Goal: Task Accomplishment & Management: Manage account settings

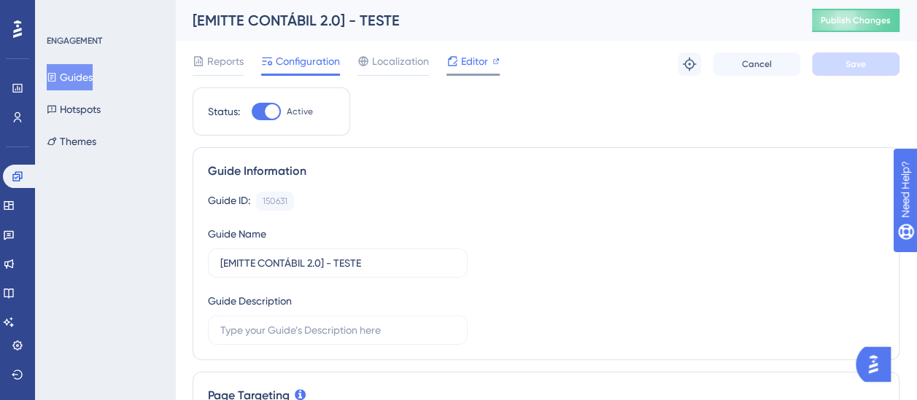
click at [484, 64] on span "Editor" at bounding box center [474, 62] width 27 height 18
click at [89, 81] on button "Guides" at bounding box center [70, 77] width 46 height 26
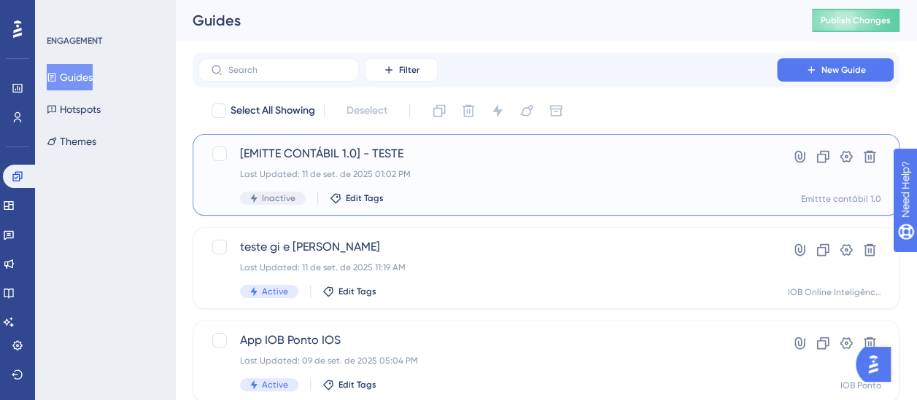
click at [445, 181] on div "[EMITTE CONTÁBIL 1.0] - TESTE Last Updated: 11 de set. de 2025 01:02 PM Inactiv…" at bounding box center [487, 175] width 495 height 60
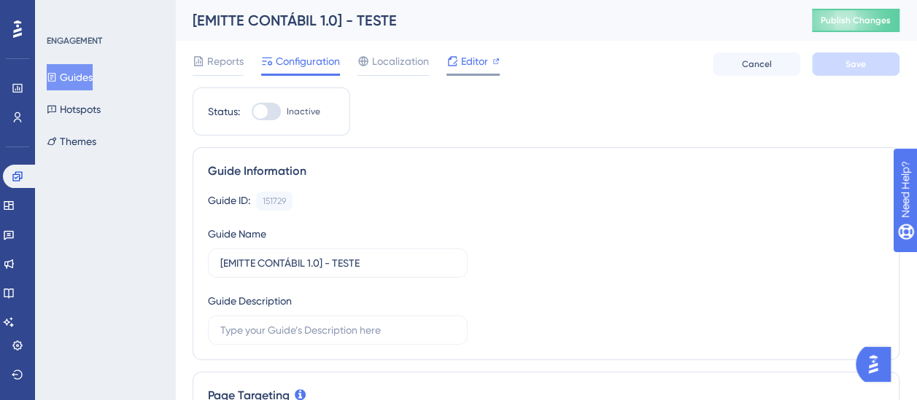
click at [467, 67] on span "Editor" at bounding box center [474, 62] width 27 height 18
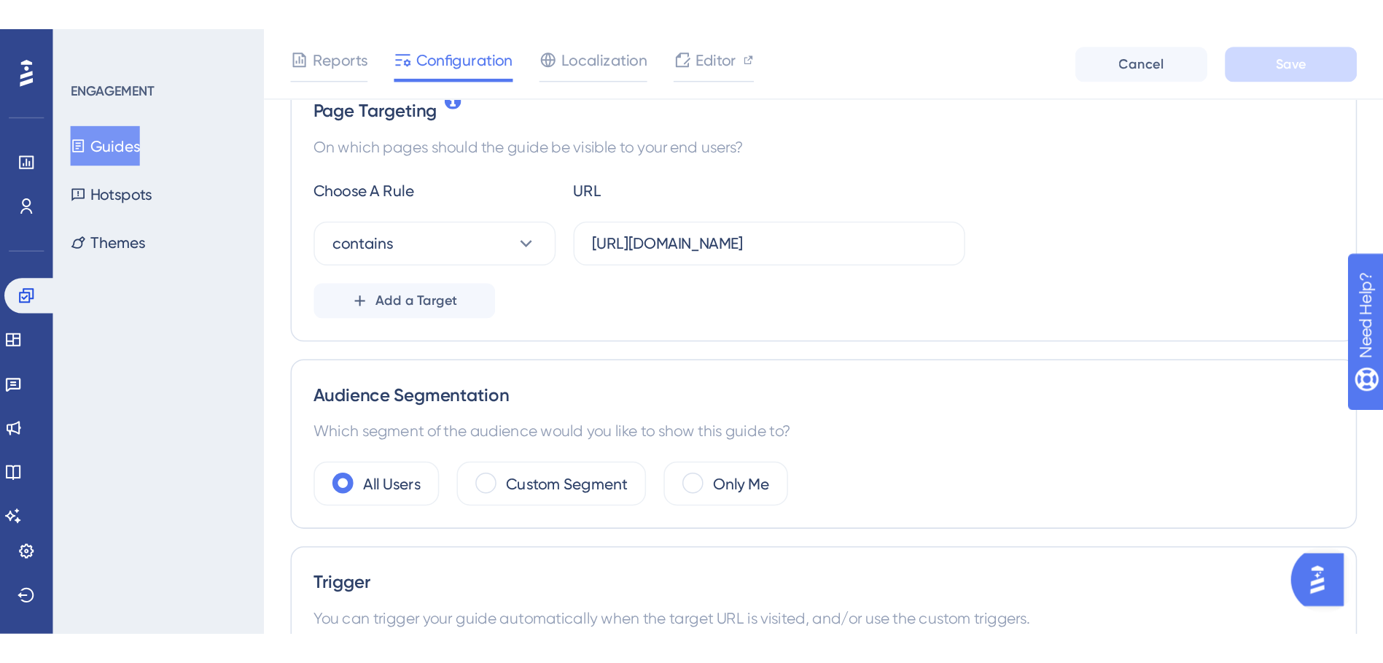
scroll to position [352, 0]
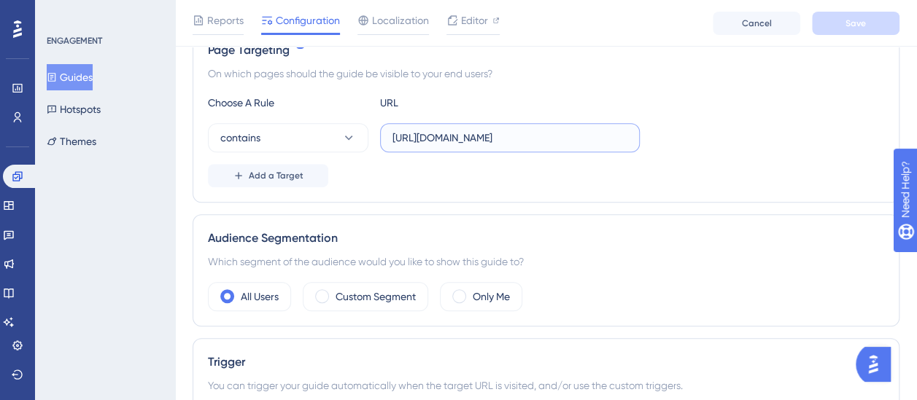
click at [539, 133] on input "https://contabil.emitte.com.br/dashboard" at bounding box center [509, 138] width 235 height 16
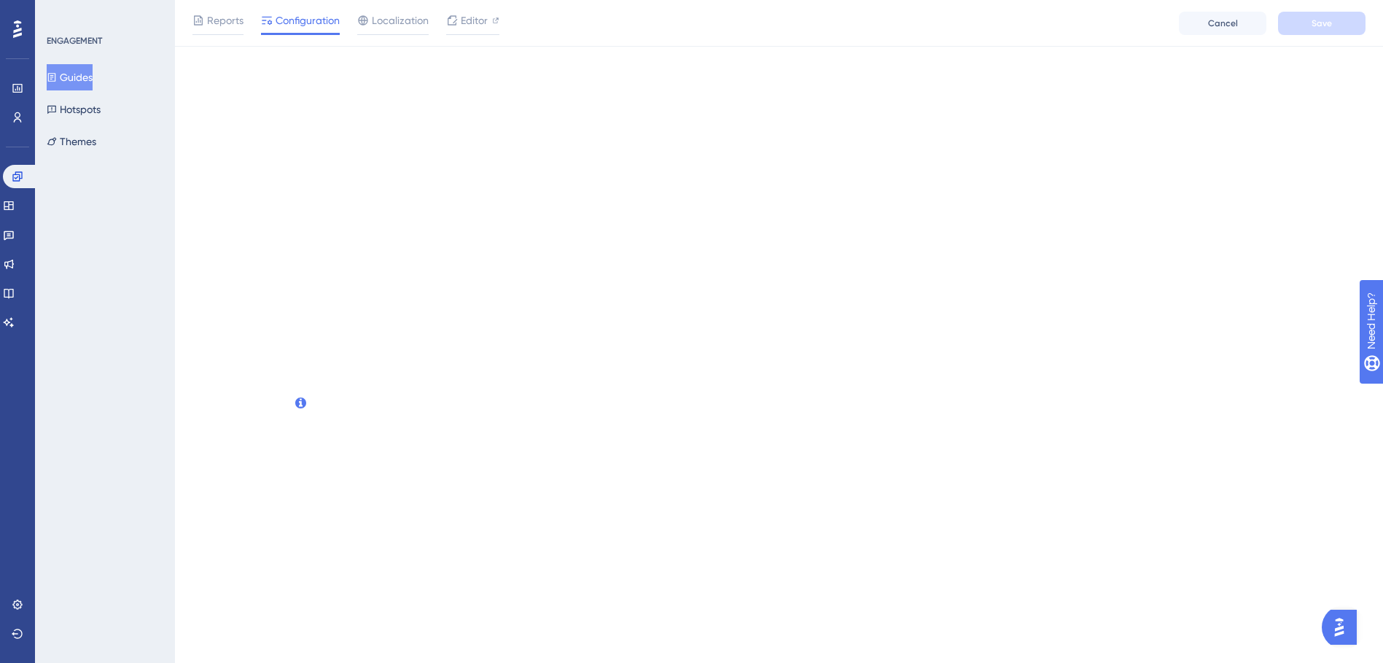
scroll to position [0, 0]
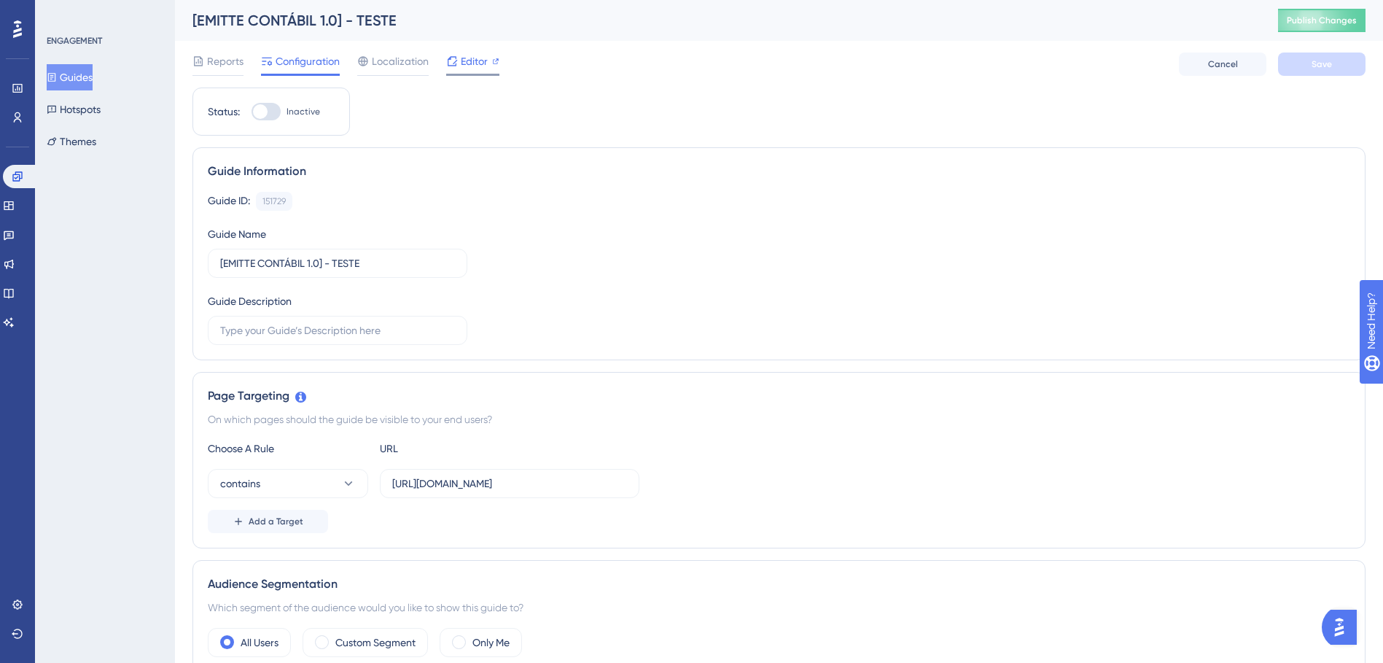
click at [473, 56] on span "Editor" at bounding box center [474, 62] width 27 height 18
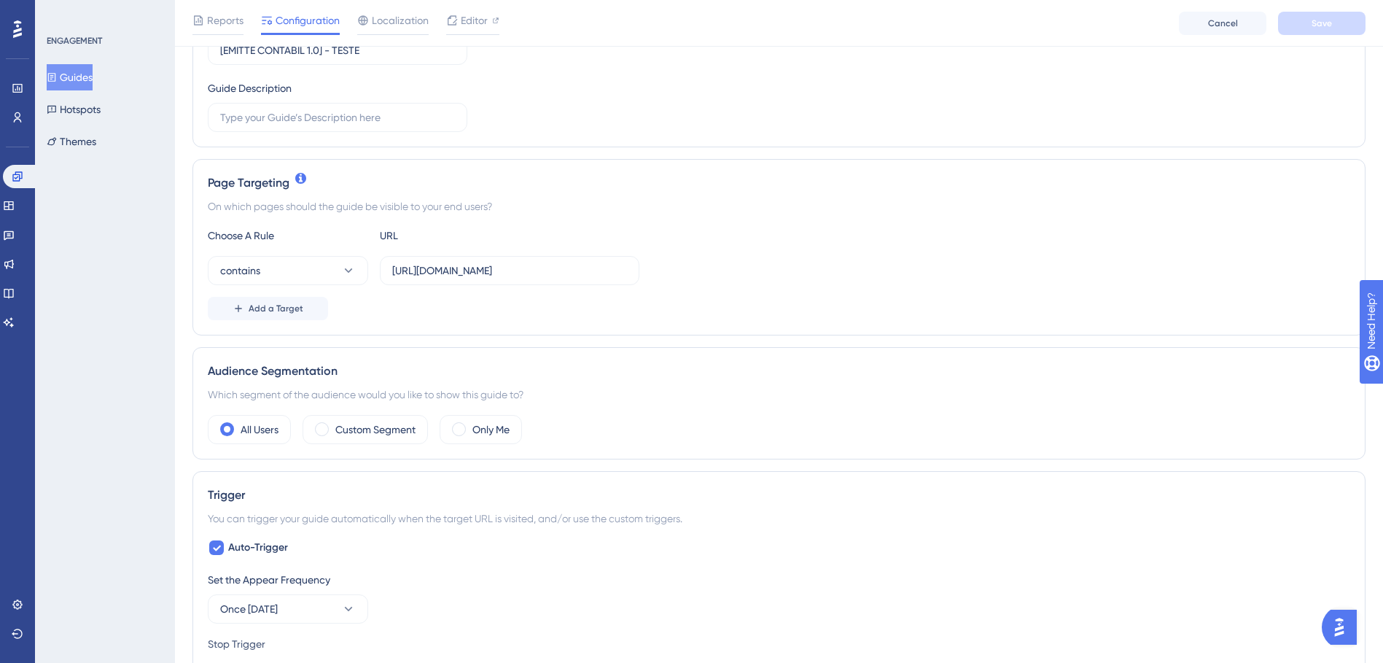
scroll to position [292, 0]
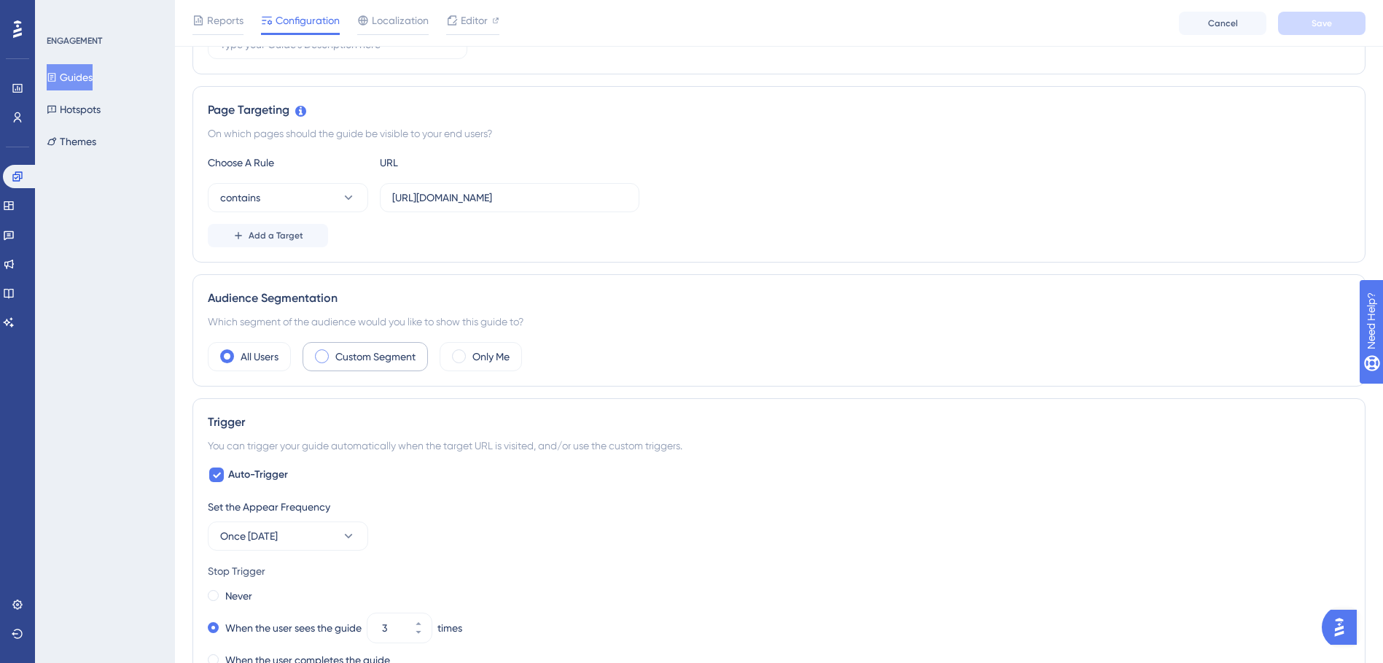
click at [322, 355] on span at bounding box center [322, 356] width 14 height 14
click at [333, 352] on input "radio" at bounding box center [333, 352] width 0 height 0
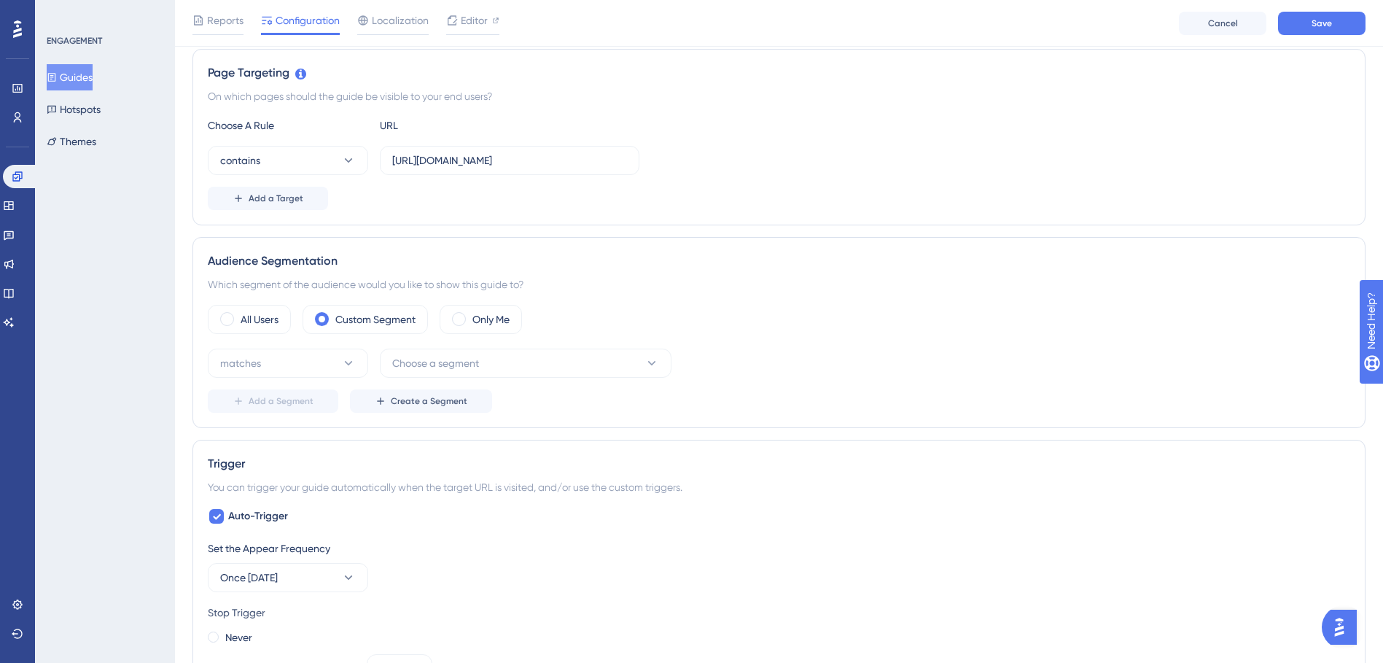
scroll to position [365, 0]
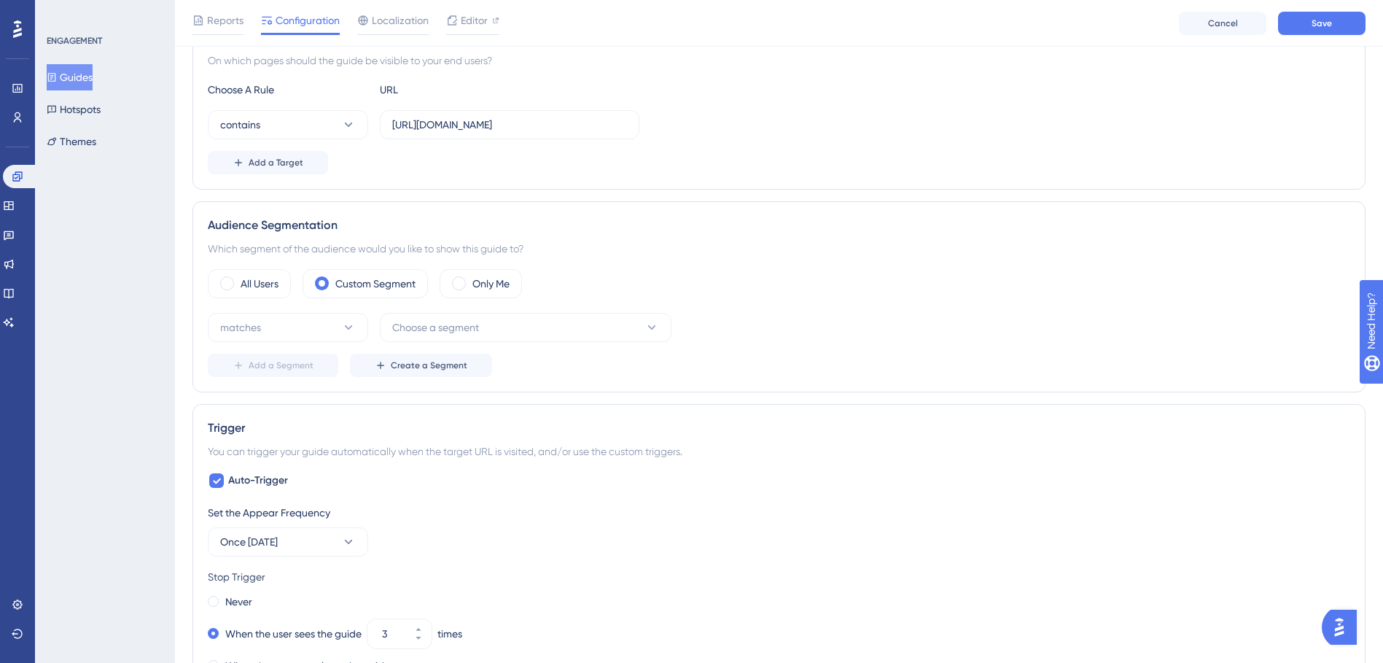
click at [527, 346] on div "matches Choose a segment Add a Segment Create a Segment" at bounding box center [779, 345] width 1143 height 64
click at [528, 330] on button "Choose a segment" at bounding box center [526, 327] width 292 height 29
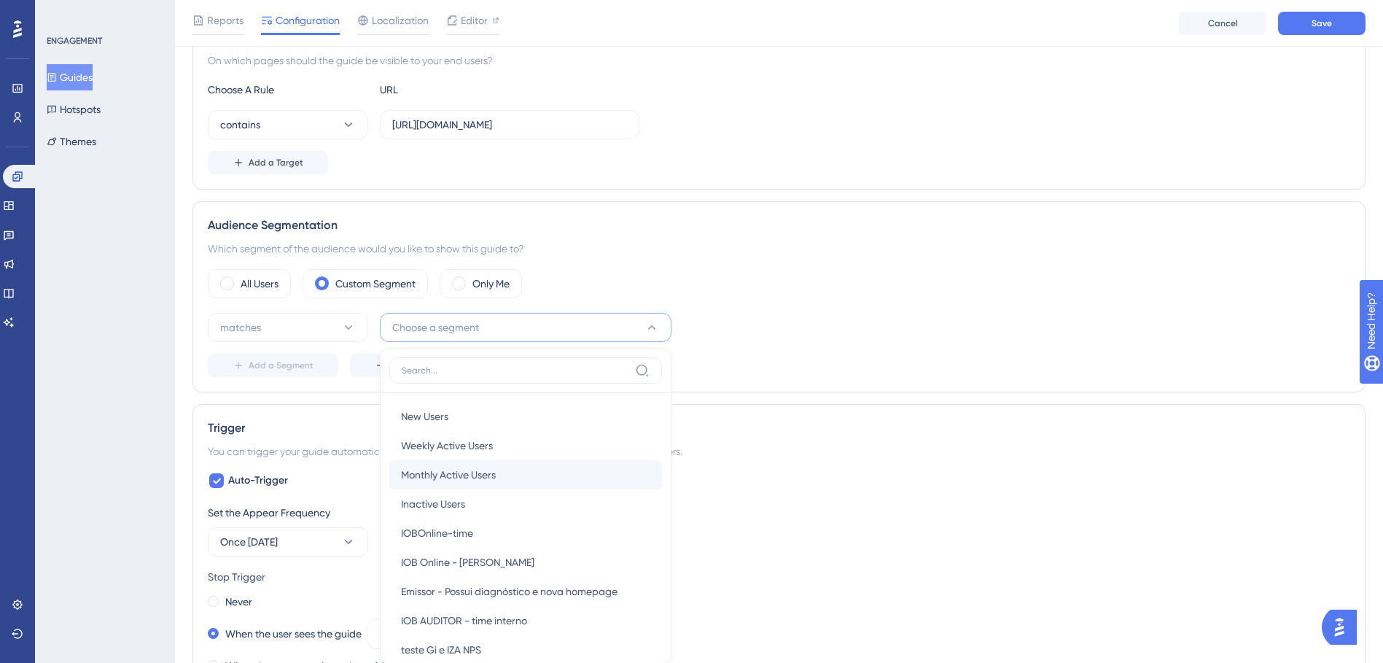
scroll to position [473, 0]
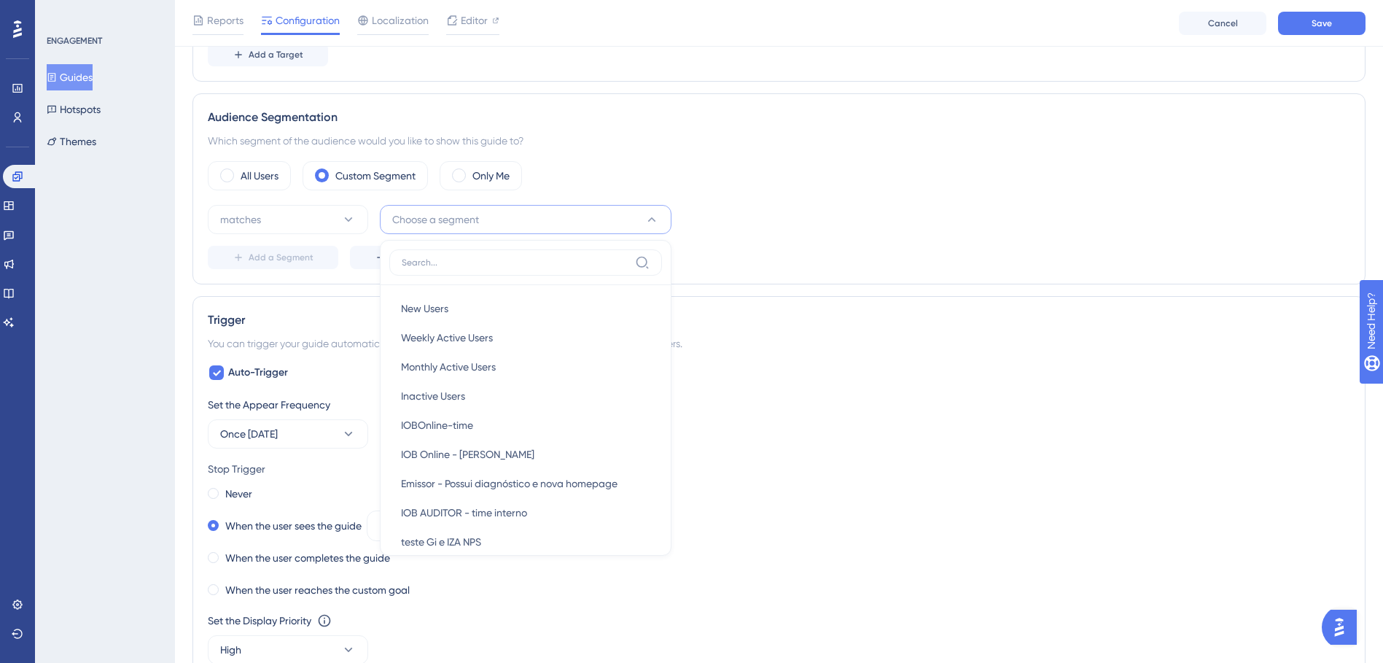
click at [807, 287] on div "Status: Inactive Guide Information Guide ID: 151729 Copy Guide Name [EMITTE CON…" at bounding box center [779, 443] width 1173 height 1644
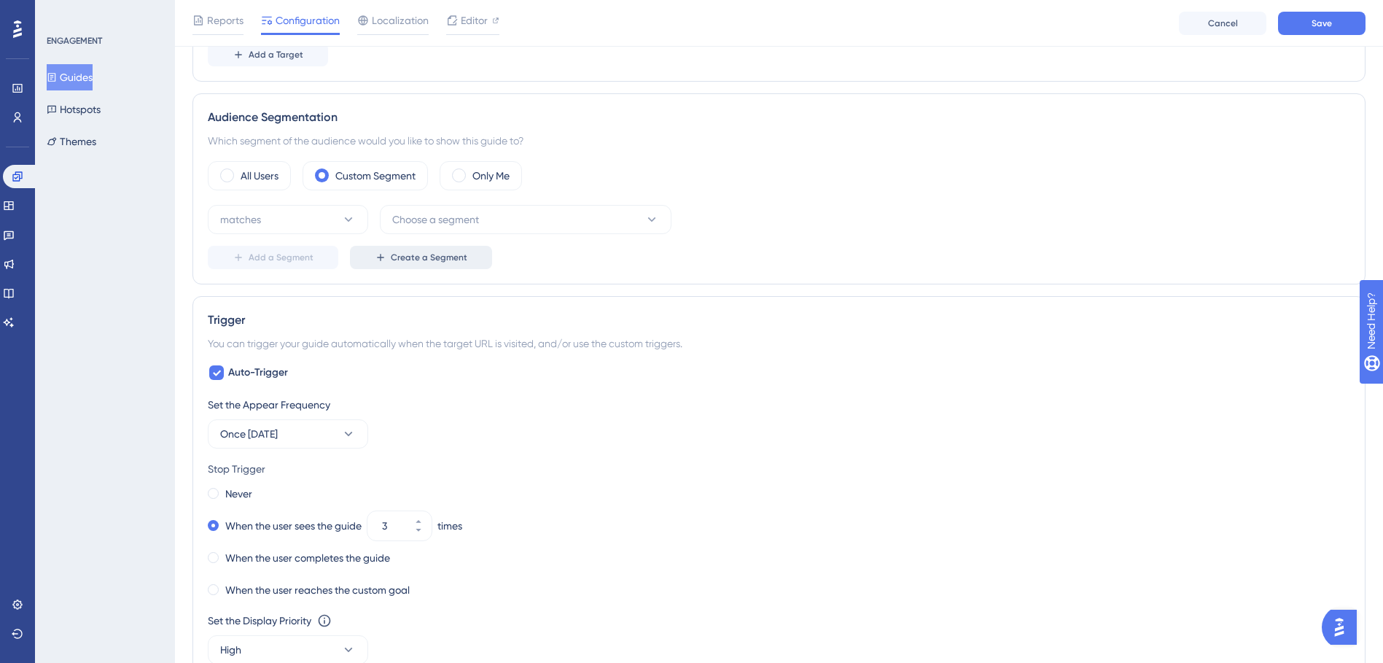
click at [443, 258] on span "Create a Segment" at bounding box center [429, 258] width 77 height 12
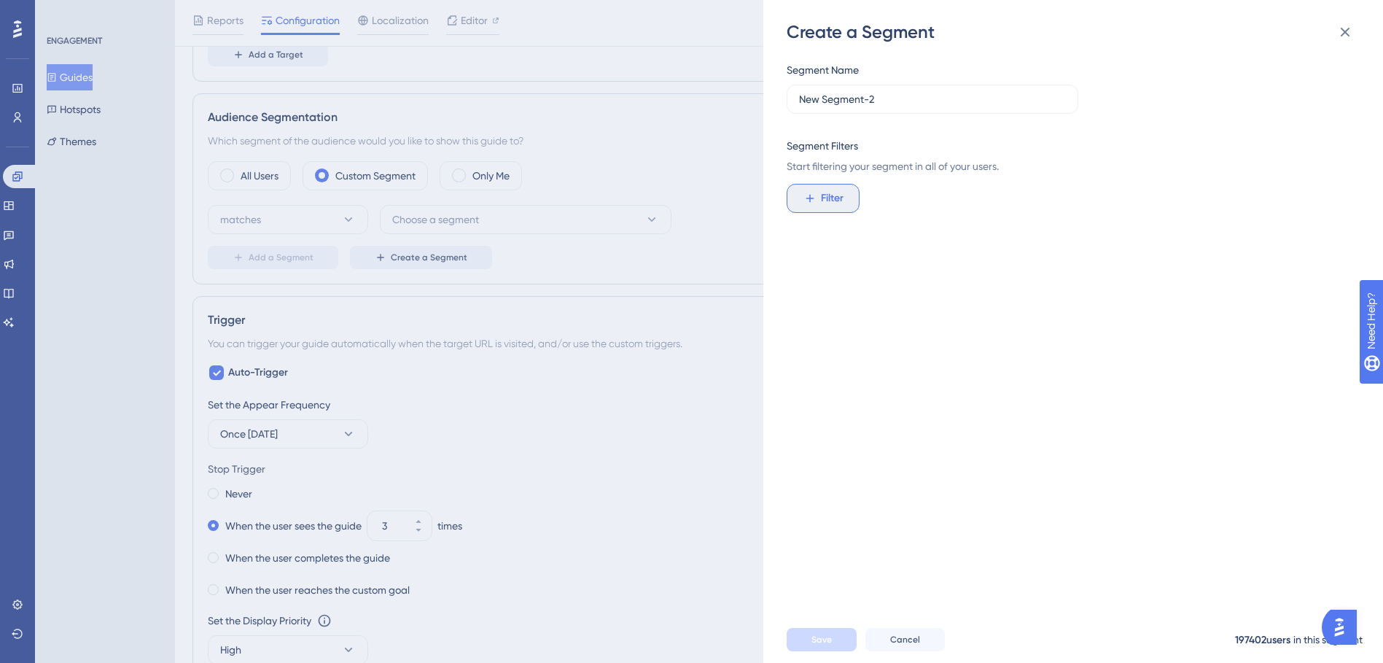
click at [823, 208] on button "Filter" at bounding box center [823, 198] width 73 height 29
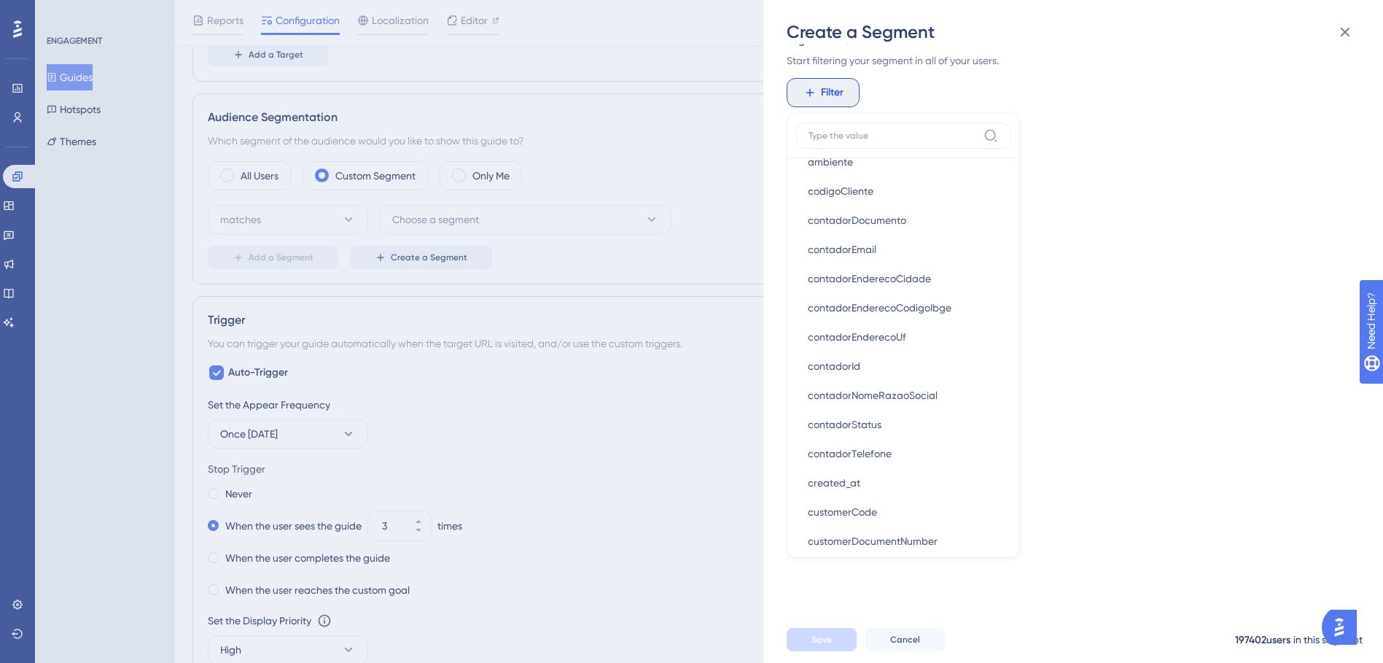
scroll to position [994, 0]
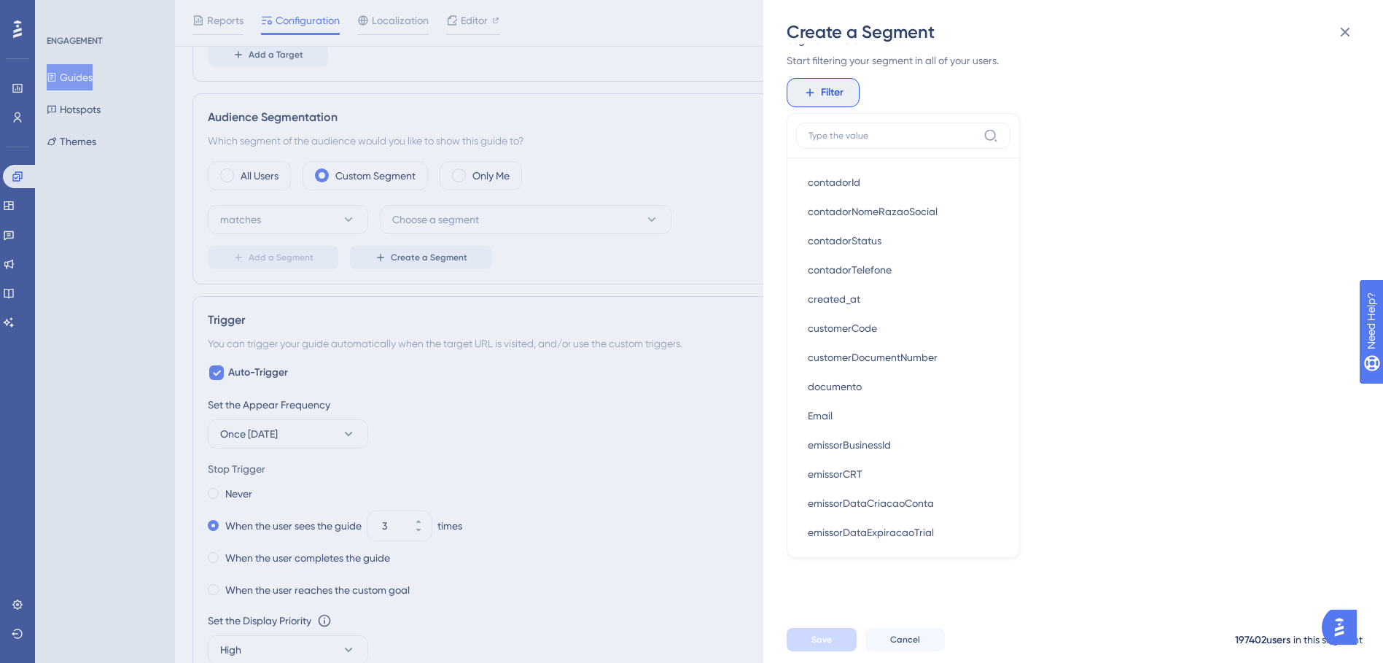
click at [927, 411] on div "Segment Name New Segment-2 Segment Filters Start filtering your segment in all …" at bounding box center [1081, 330] width 588 height 572
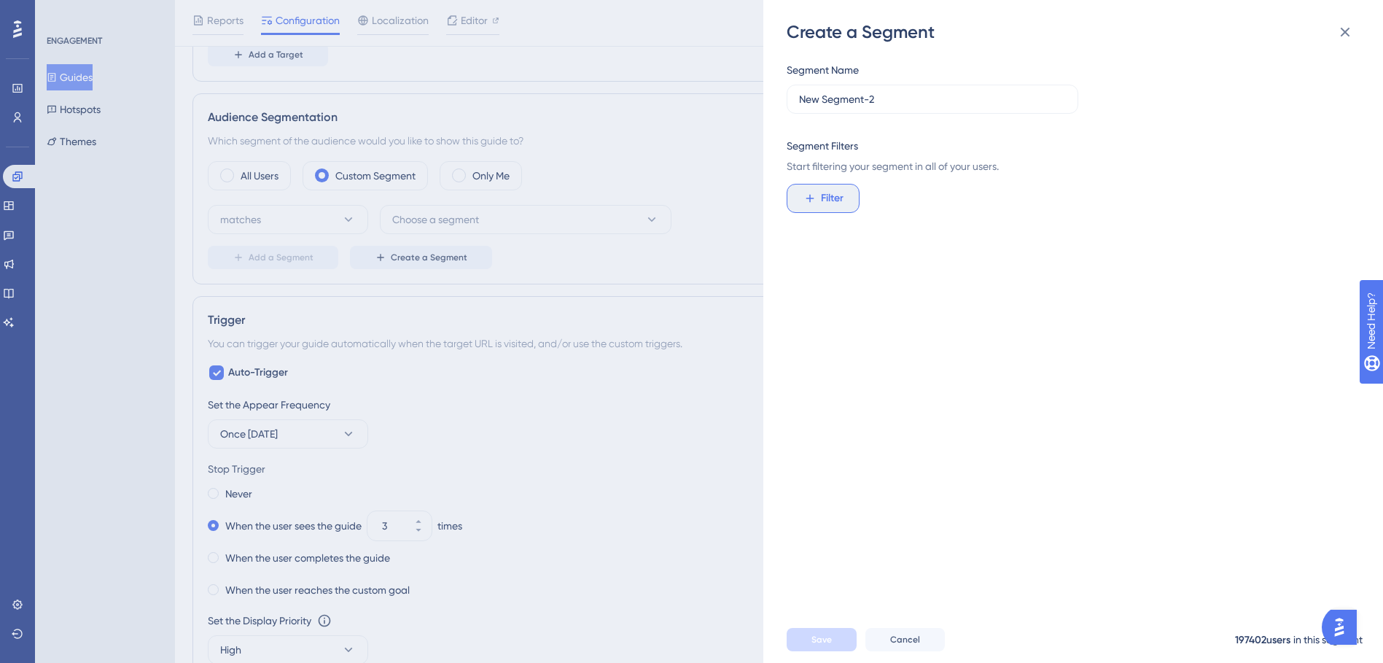
click at [852, 197] on button "Filter" at bounding box center [823, 198] width 73 height 29
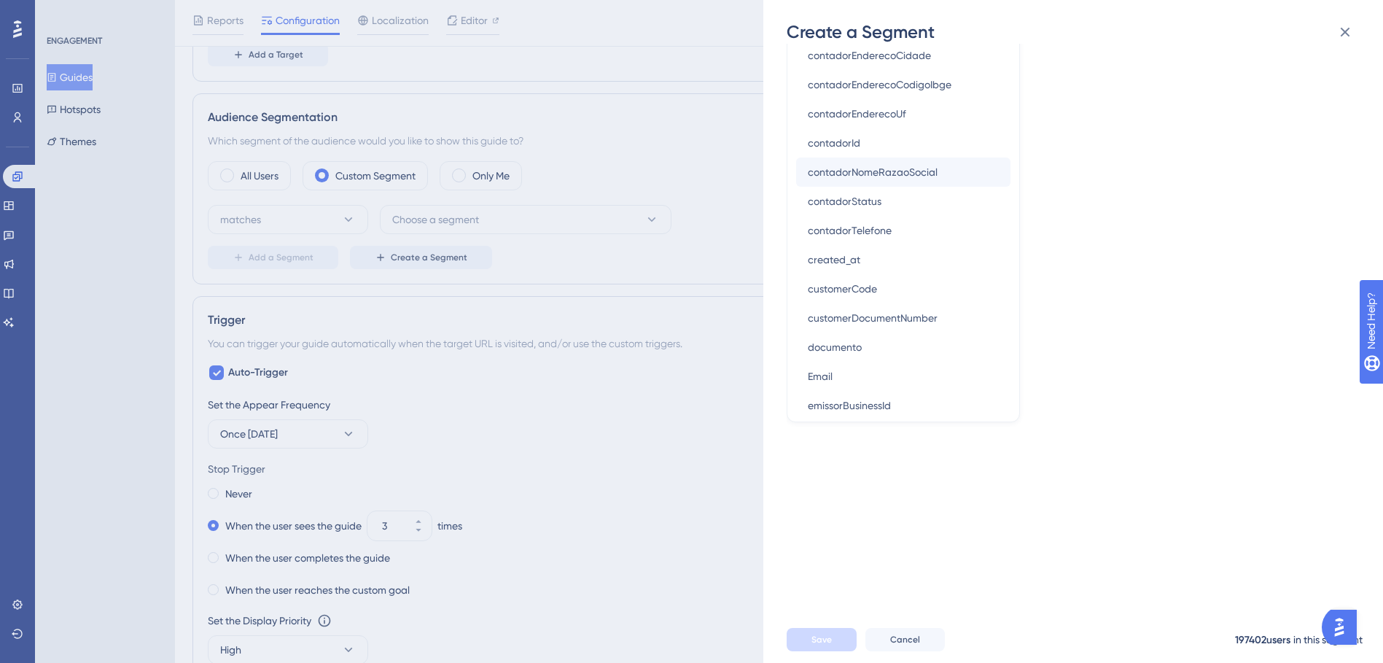
scroll to position [875, 0]
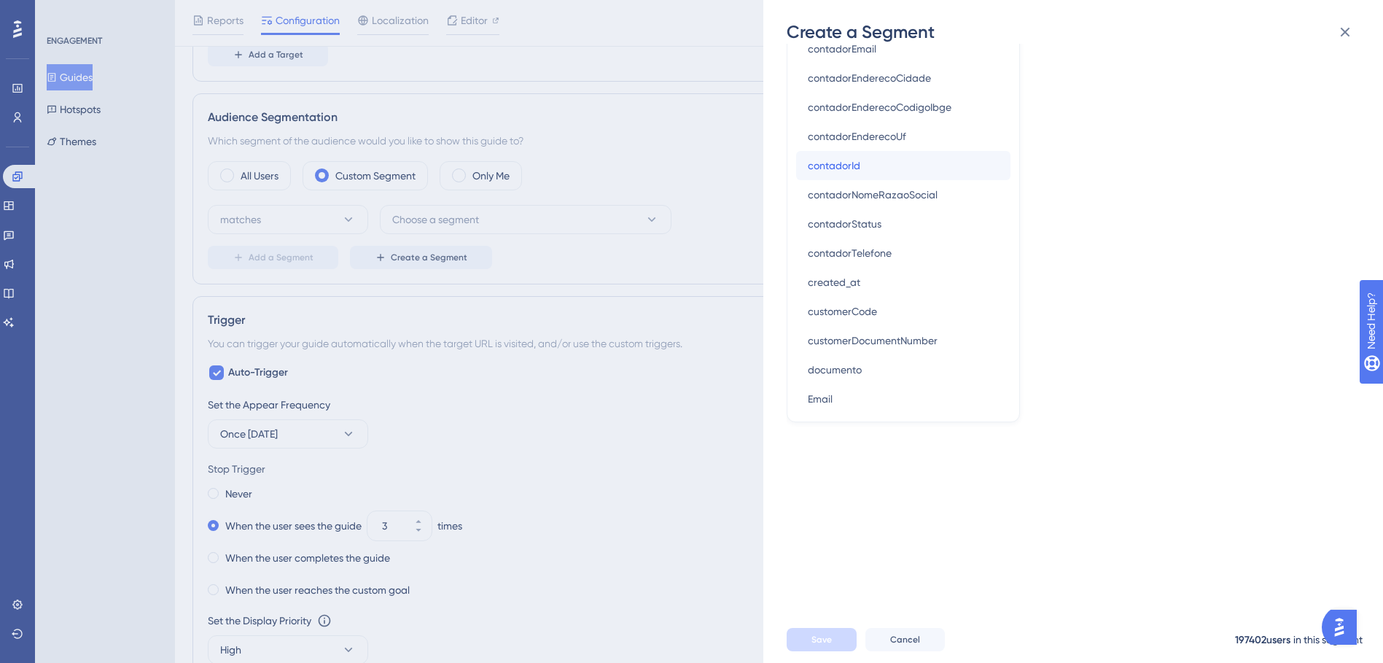
click at [857, 165] on span "contadorId" at bounding box center [834, 166] width 53 height 18
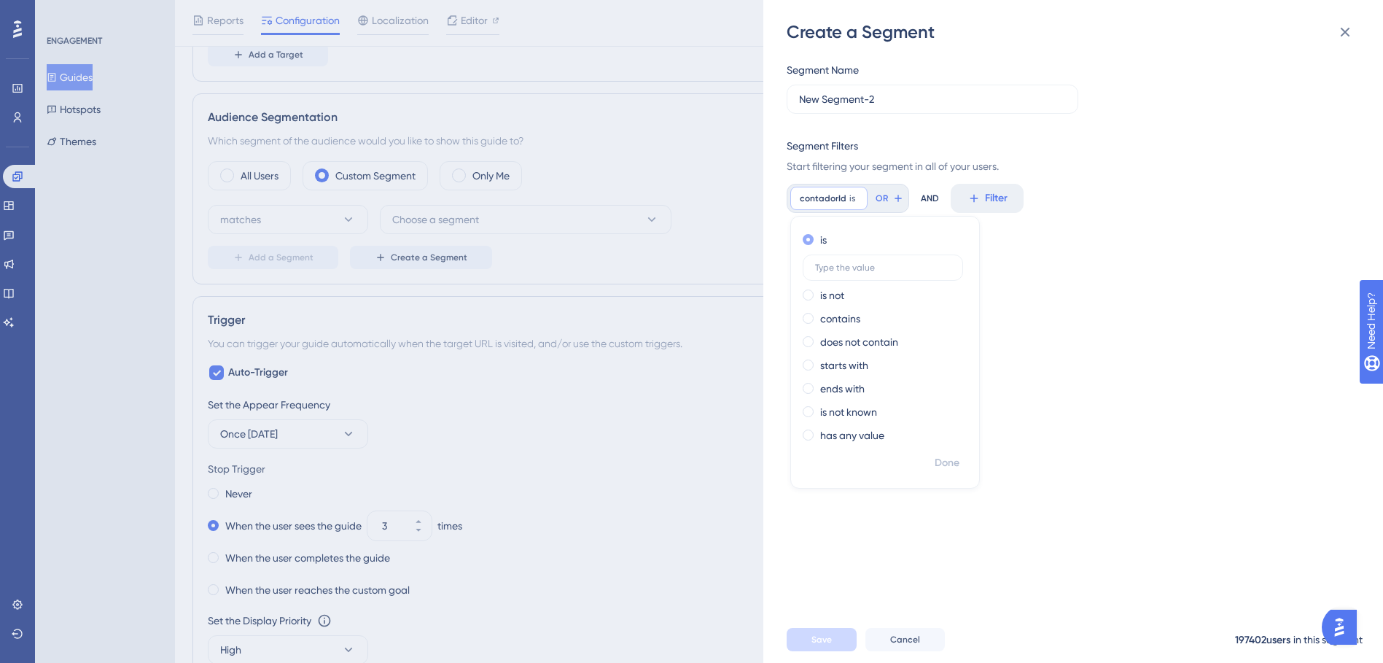
scroll to position [0, 0]
click at [927, 37] on icon at bounding box center [1346, 32] width 18 height 18
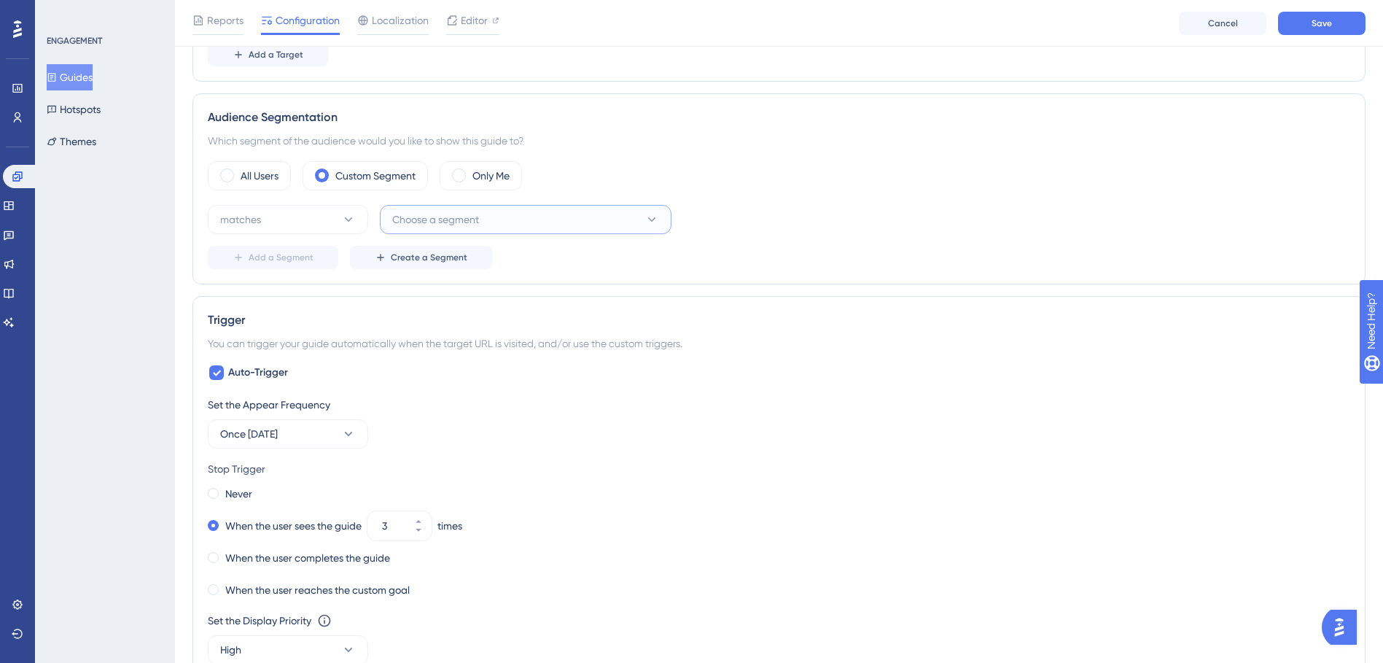
click at [483, 217] on button "Choose a segment" at bounding box center [526, 219] width 292 height 29
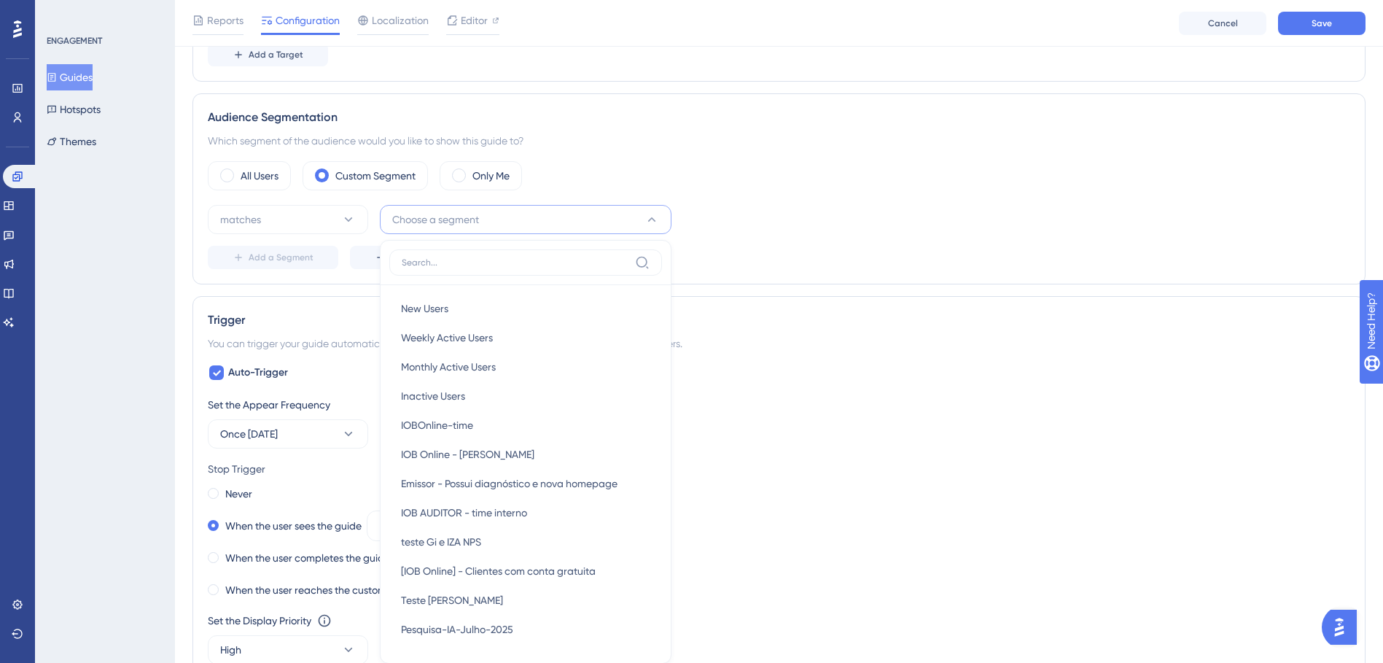
click at [392, 262] on label at bounding box center [525, 262] width 273 height 26
click at [402, 262] on input at bounding box center [516, 263] width 228 height 12
click at [356, 263] on button "Create a Segment" at bounding box center [421, 257] width 142 height 23
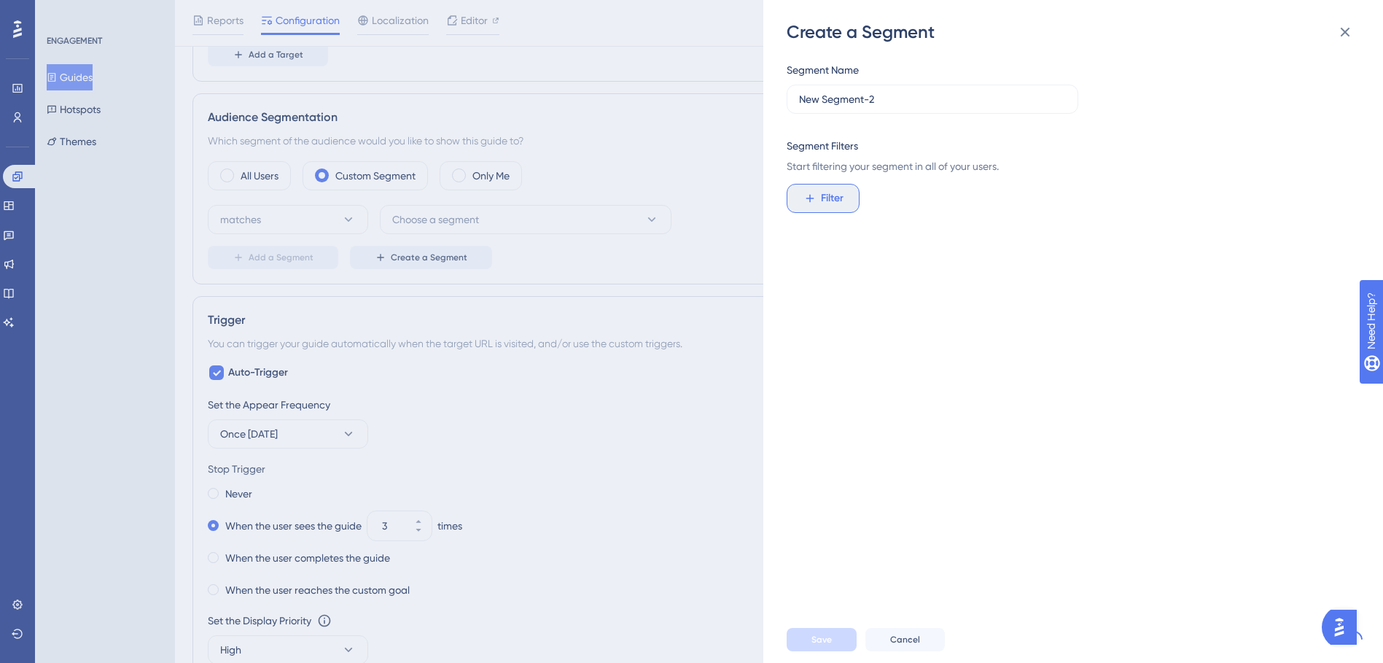
click at [818, 195] on button "Filter" at bounding box center [823, 198] width 73 height 29
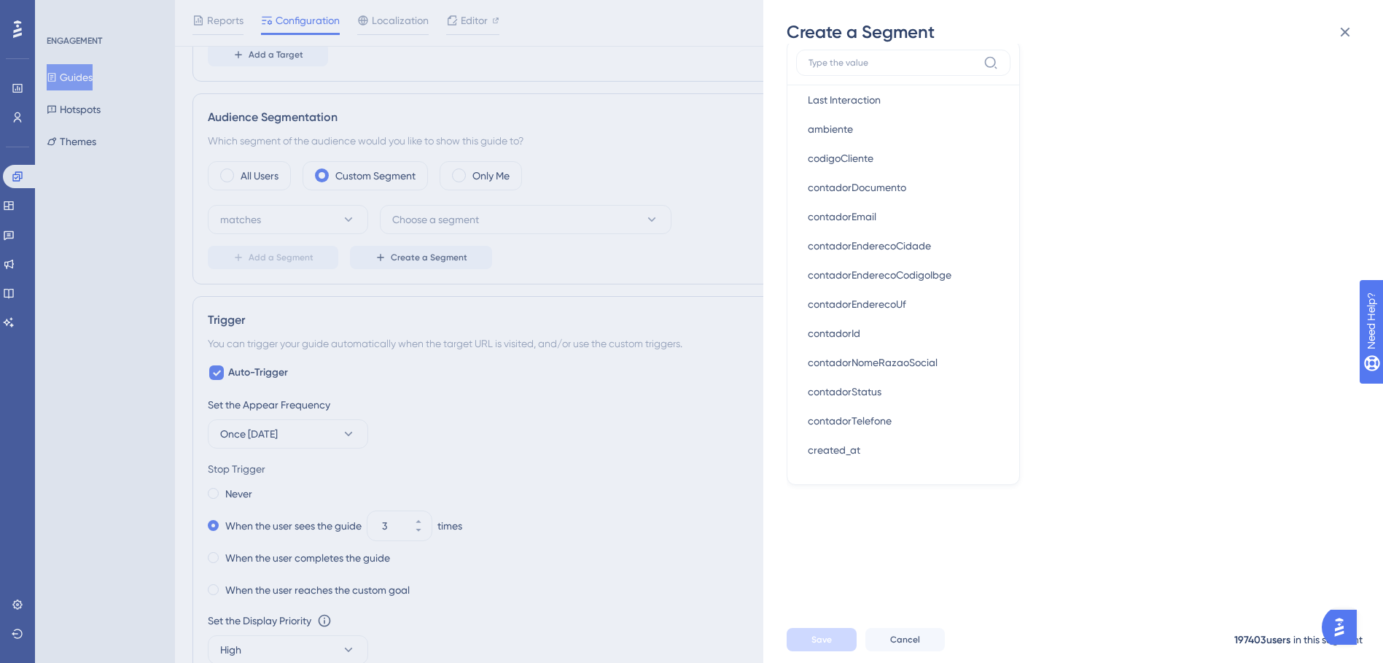
scroll to position [613, 0]
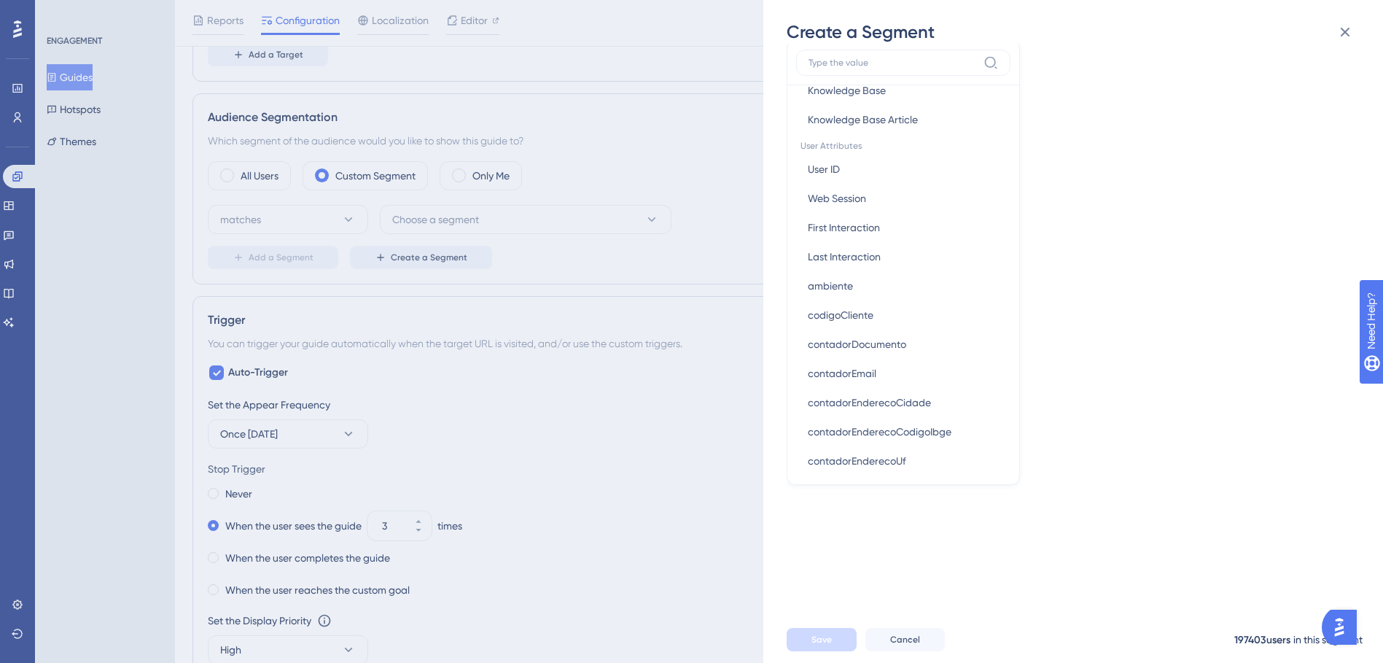
click at [927, 225] on div "Segment Name New Segment-2 Segment Filters Start filtering your segment in all …" at bounding box center [1081, 330] width 588 height 572
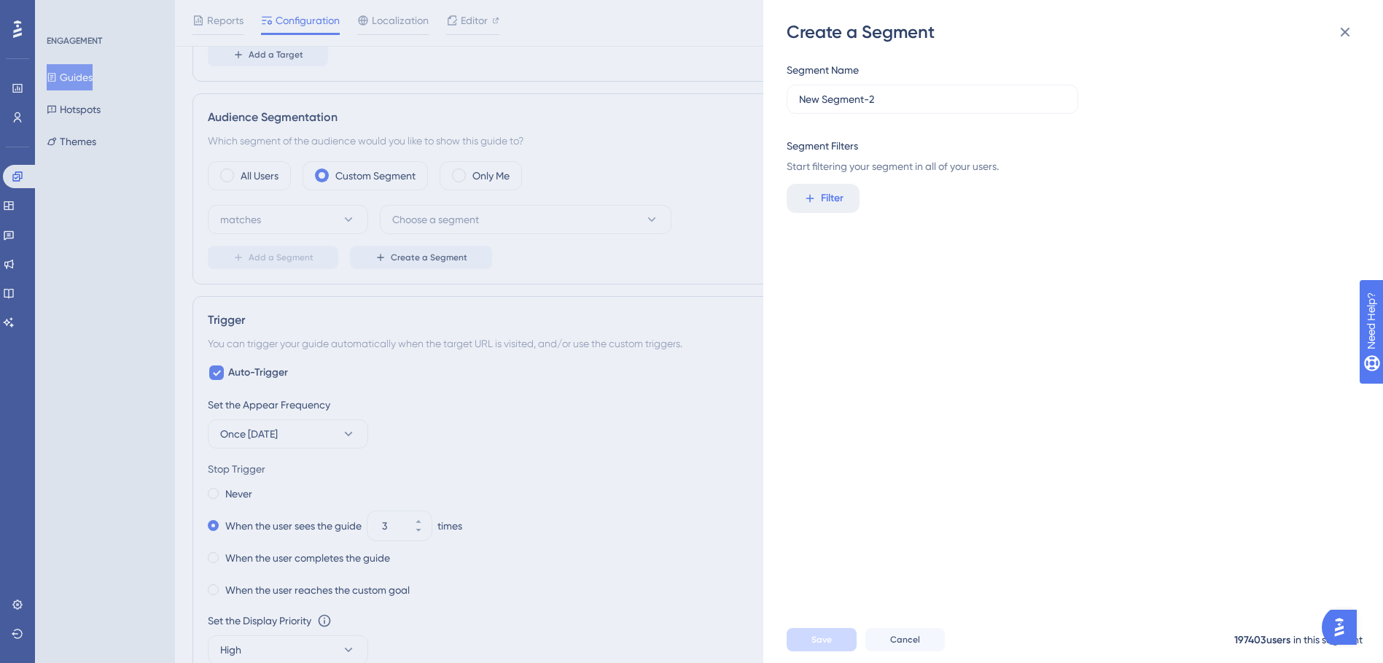
click at [699, 245] on div "Create a Segment Segment Name New Segment-2 Segment Filters Start filtering you…" at bounding box center [691, 331] width 1383 height 663
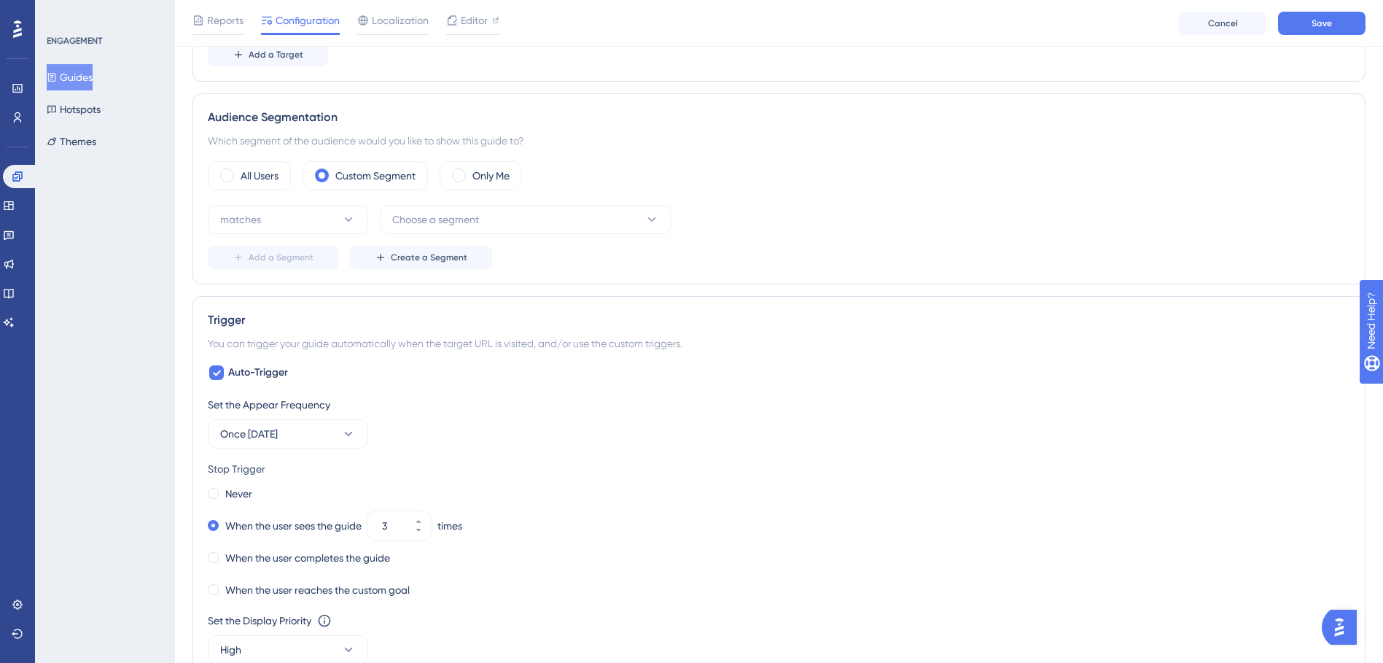
click at [246, 182] on label "All Users" at bounding box center [260, 176] width 38 height 18
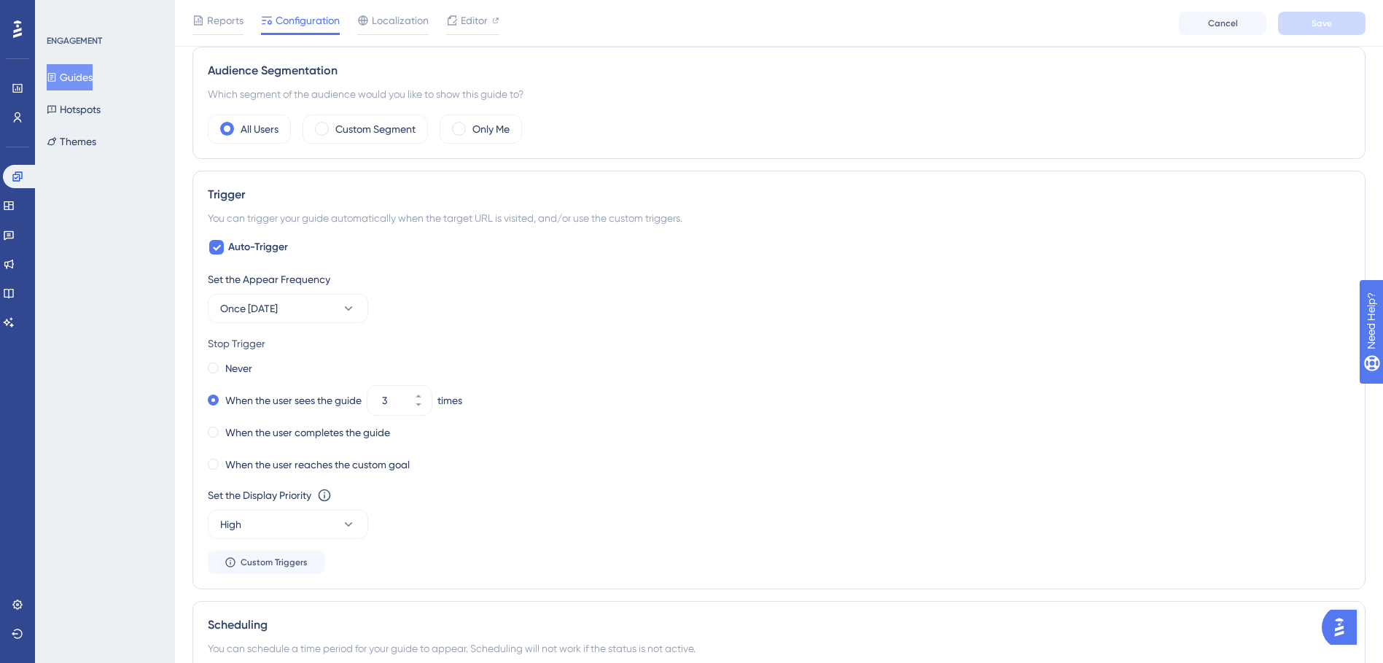
scroll to position [546, 0]
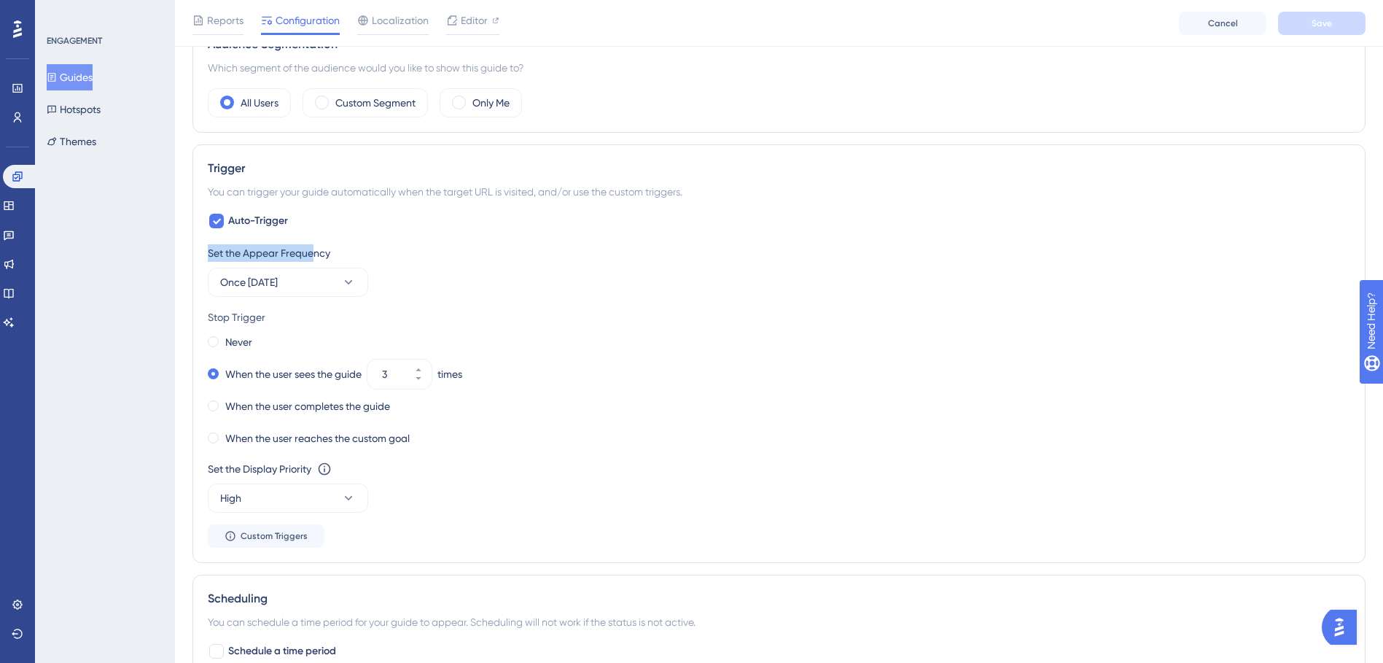
drag, startPoint x: 198, startPoint y: 250, endPoint x: 317, endPoint y: 252, distance: 118.9
click at [317, 252] on div "Trigger You can trigger your guide automatically when the target URL is visited…" at bounding box center [779, 353] width 1173 height 419
drag, startPoint x: 149, startPoint y: 360, endPoint x: 687, endPoint y: 346, distance: 538.4
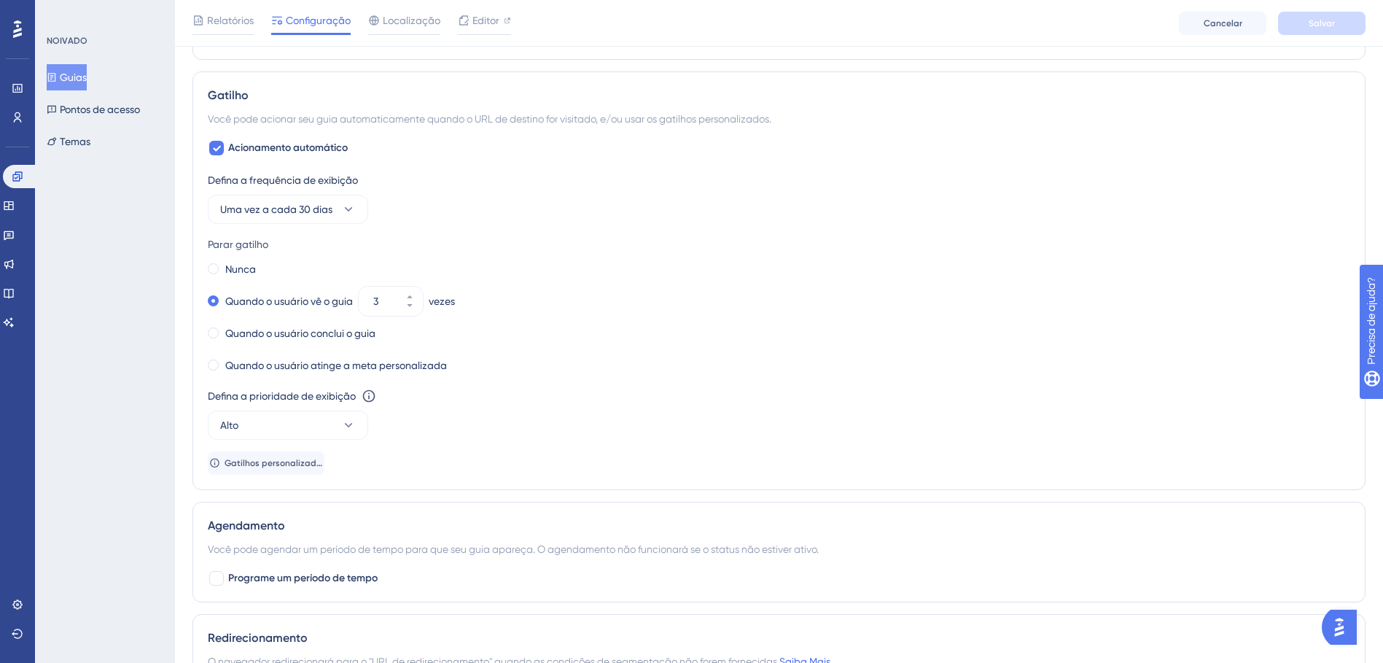
scroll to position [473, 0]
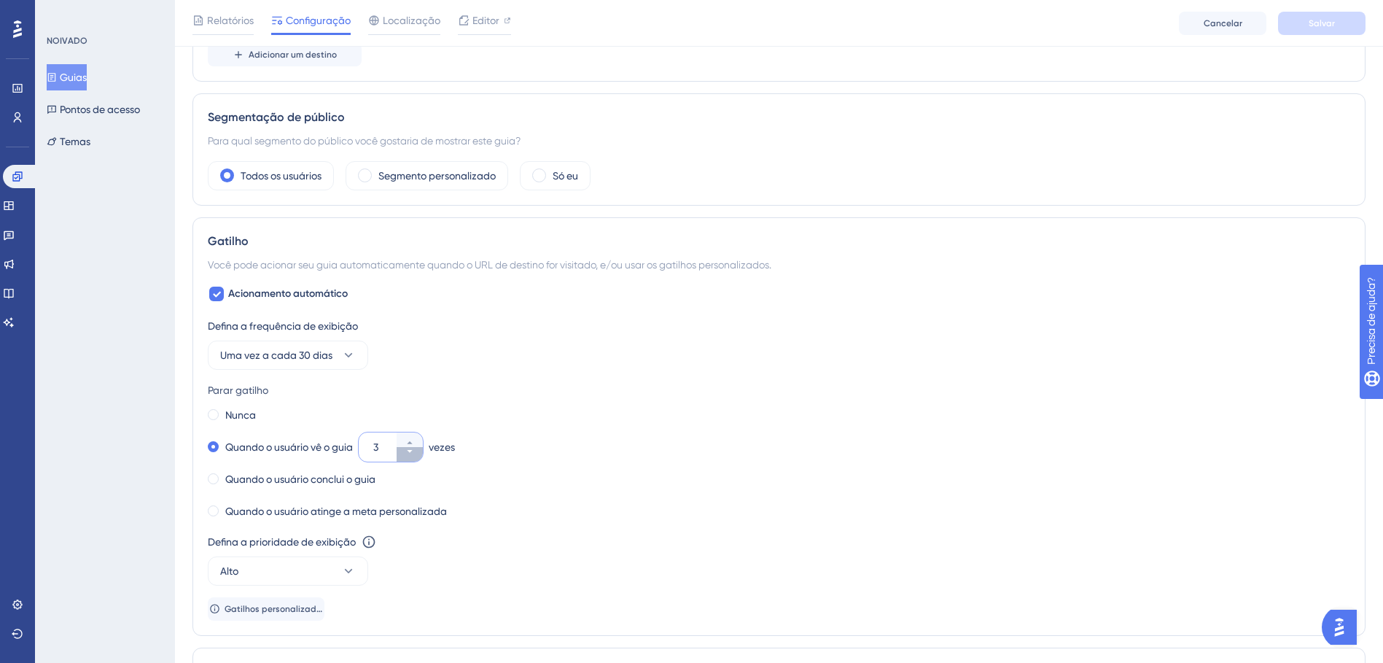
click at [410, 411] on icon at bounding box center [409, 451] width 9 height 9
type input "0"
click at [410, 411] on icon at bounding box center [409, 451] width 9 height 9
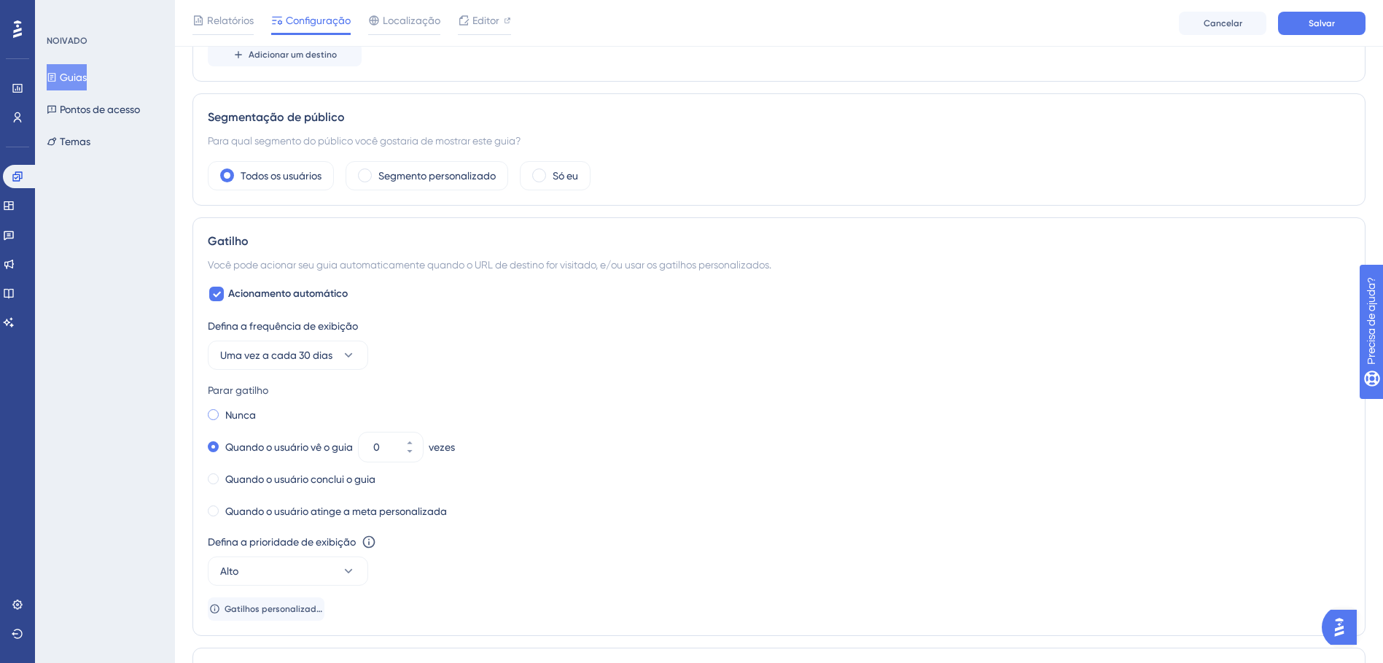
click at [227, 411] on label "Nunca" at bounding box center [240, 415] width 31 height 18
click at [343, 355] on icon at bounding box center [348, 355] width 15 height 15
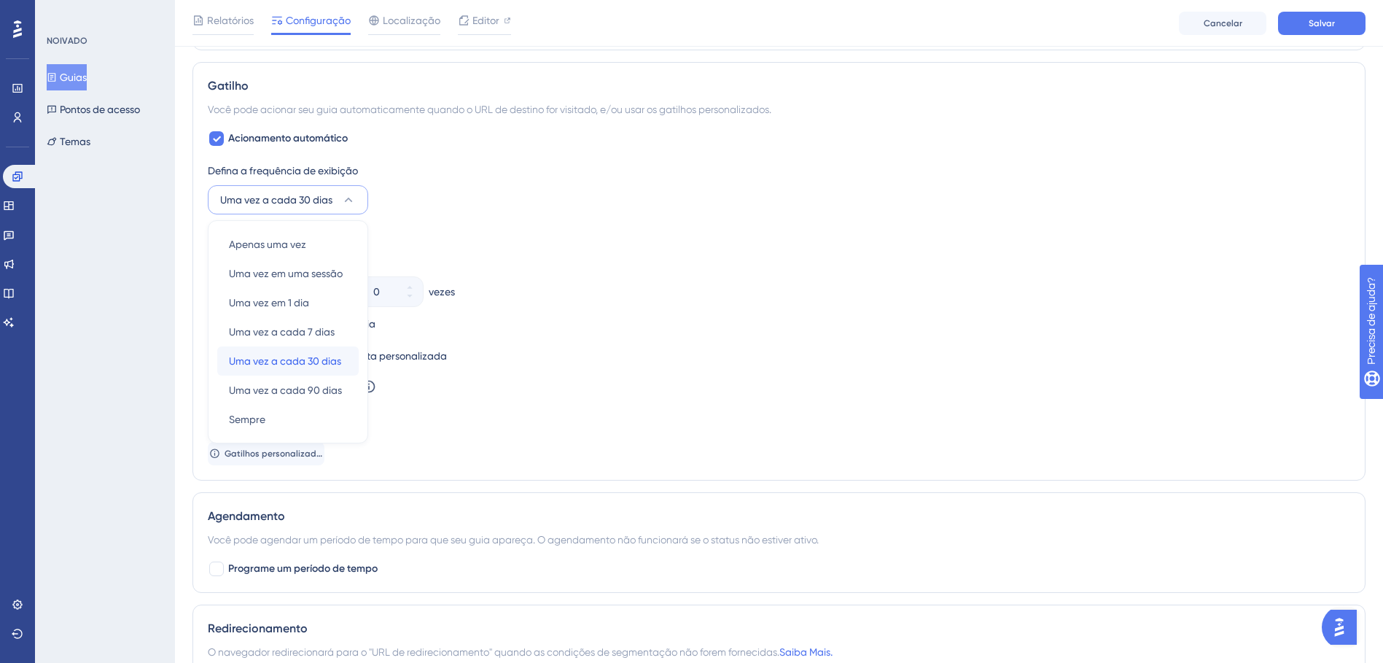
click at [295, 354] on span "Uma vez a cada 30 dias" at bounding box center [285, 361] width 112 height 18
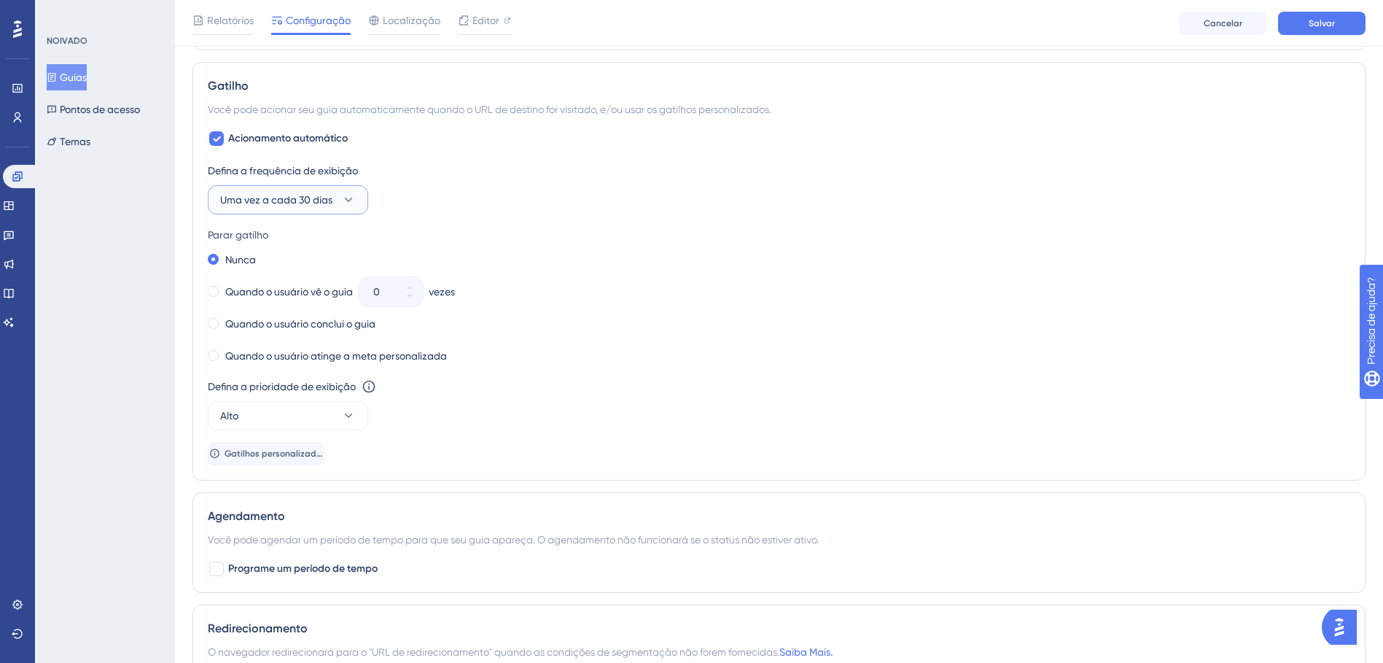
click at [350, 206] on icon at bounding box center [348, 200] width 15 height 15
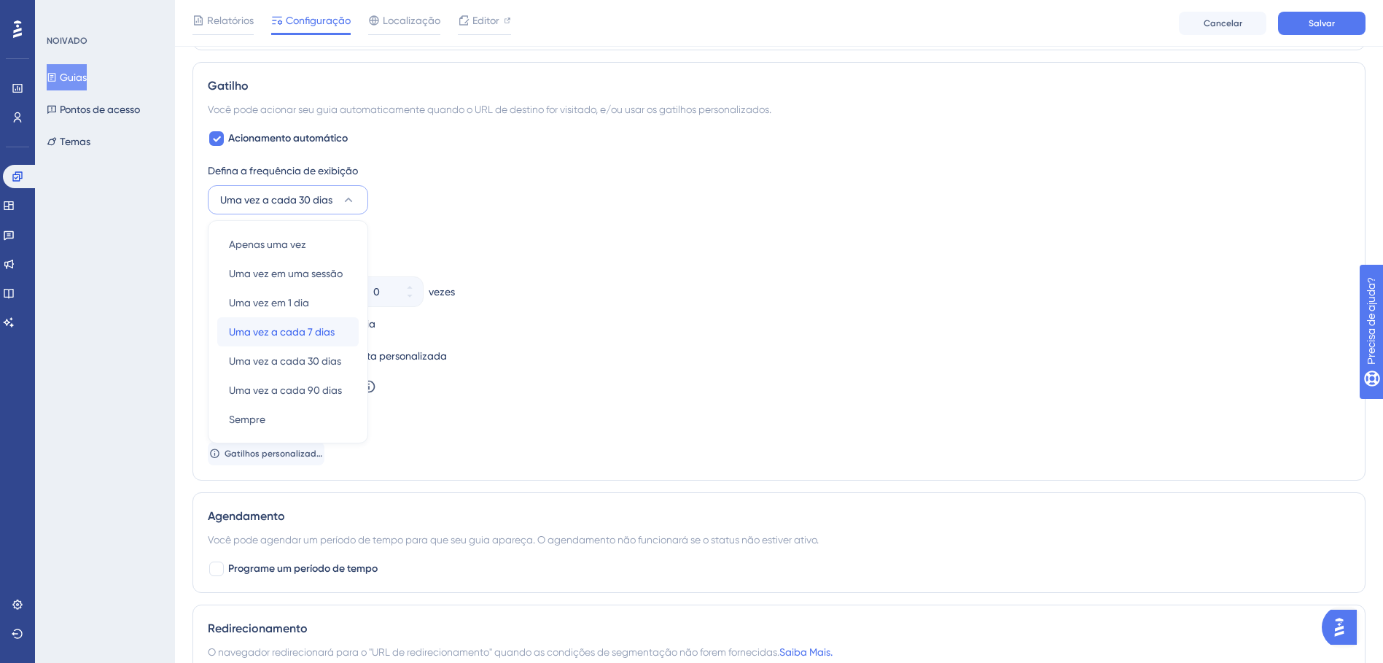
click at [300, 327] on span "Uma vez a cada 7 dias" at bounding box center [282, 332] width 106 height 18
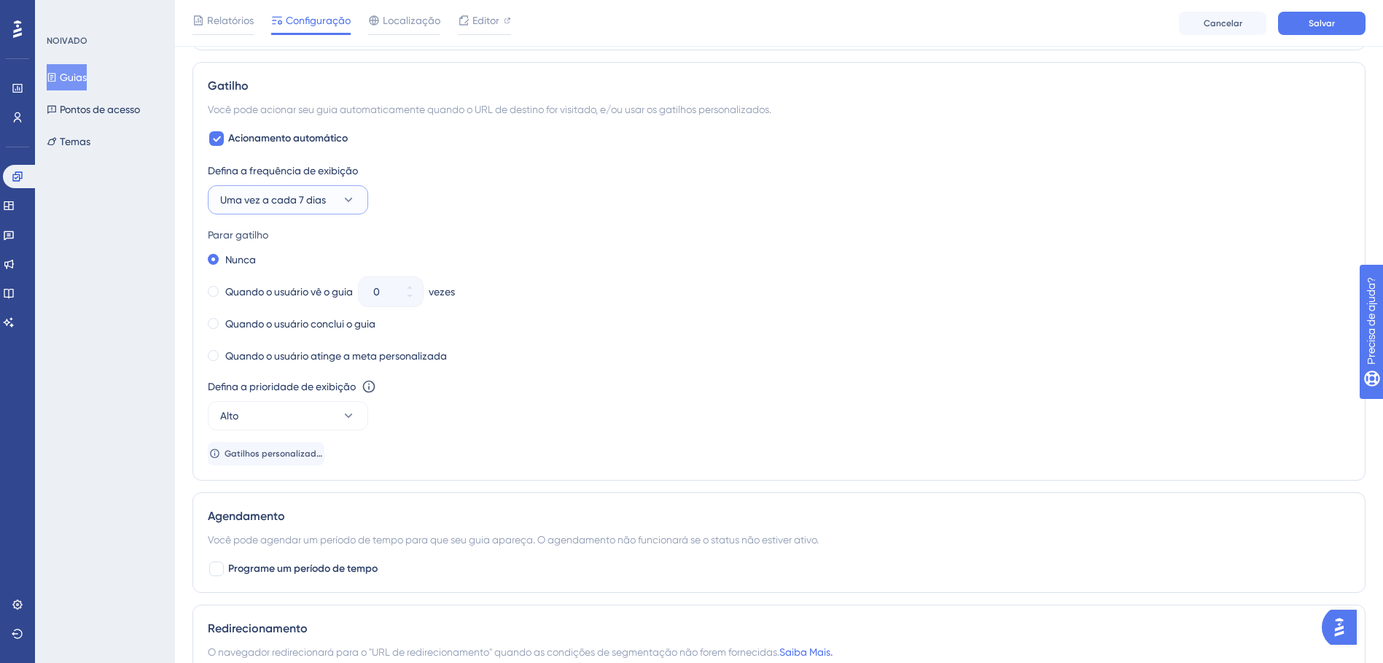
click at [349, 196] on icon at bounding box center [348, 200] width 15 height 15
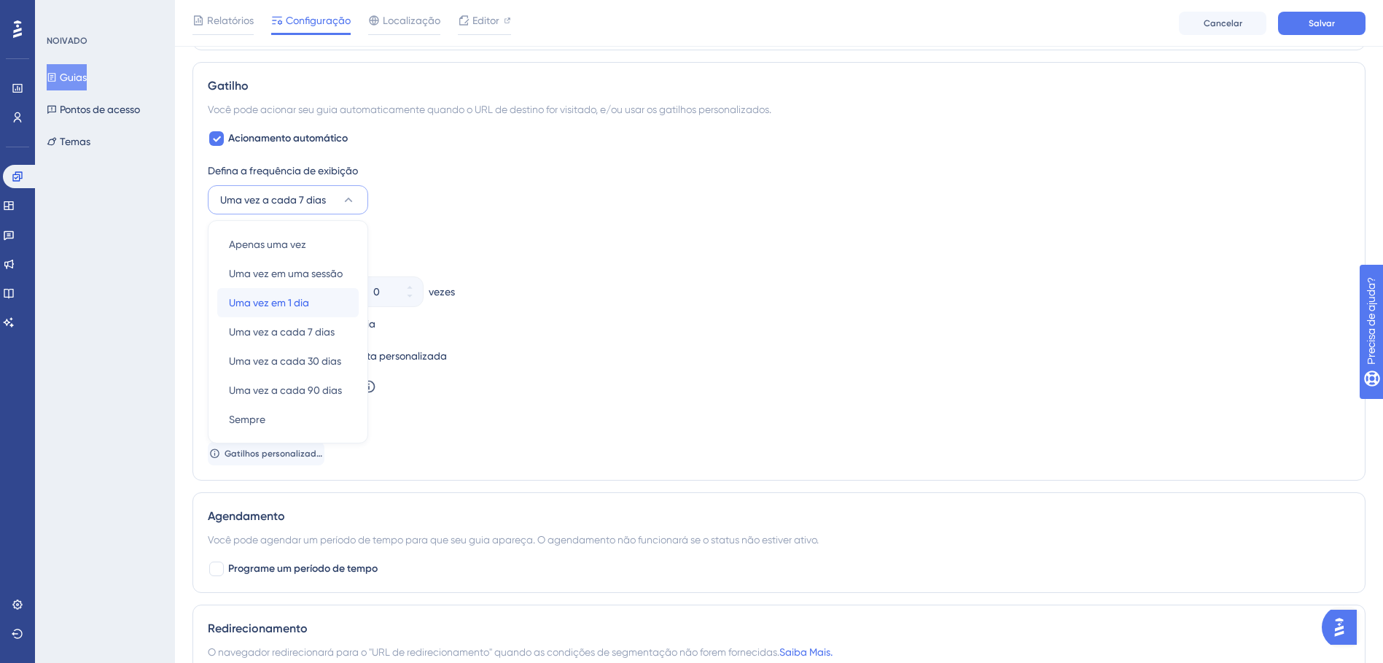
click at [320, 300] on div "Uma vez em 1 dia Uma vez em 1 dia" at bounding box center [288, 302] width 118 height 29
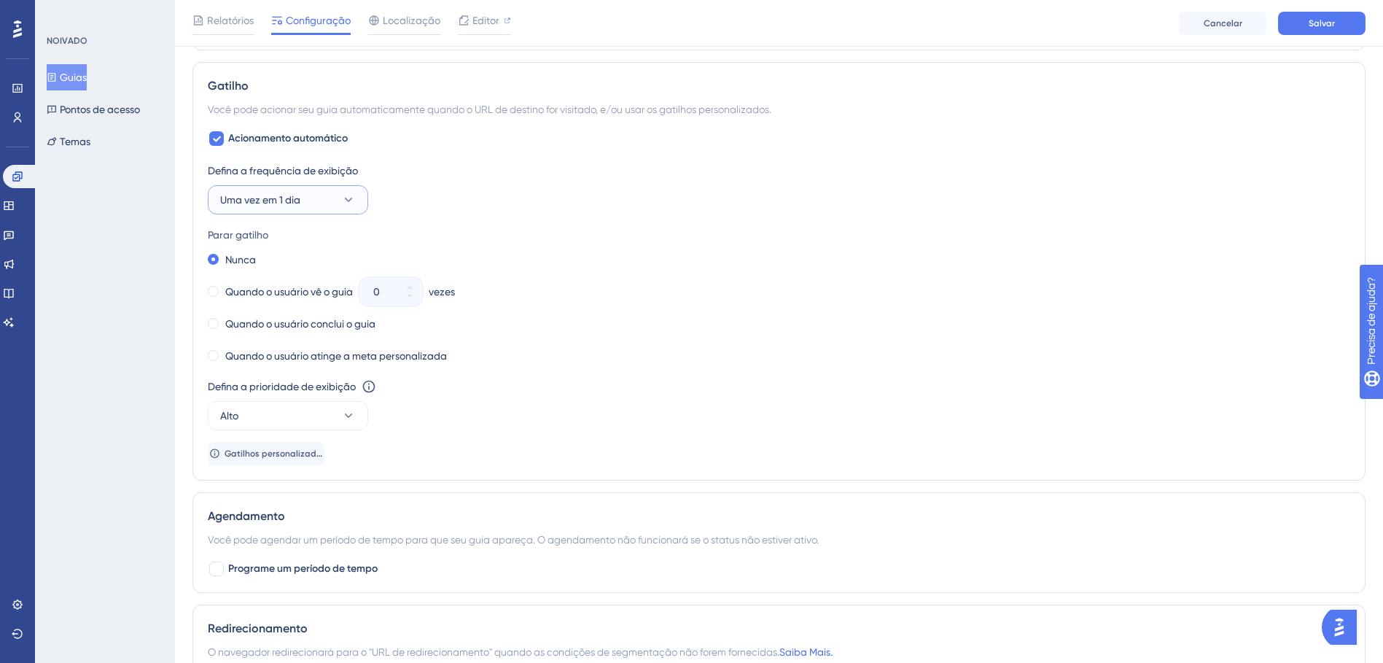
click at [329, 201] on button "Uma vez em 1 dia" at bounding box center [288, 199] width 160 height 29
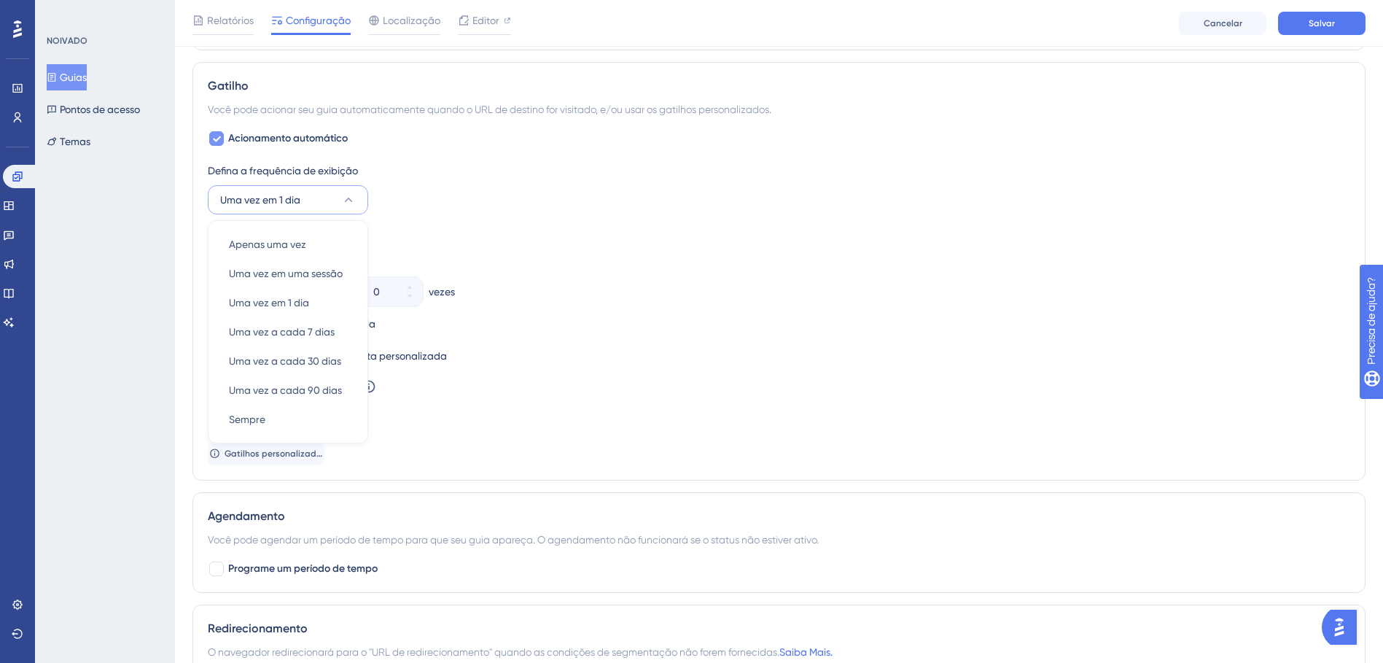
click at [268, 137] on span "Acionamento automático" at bounding box center [288, 139] width 120 height 18
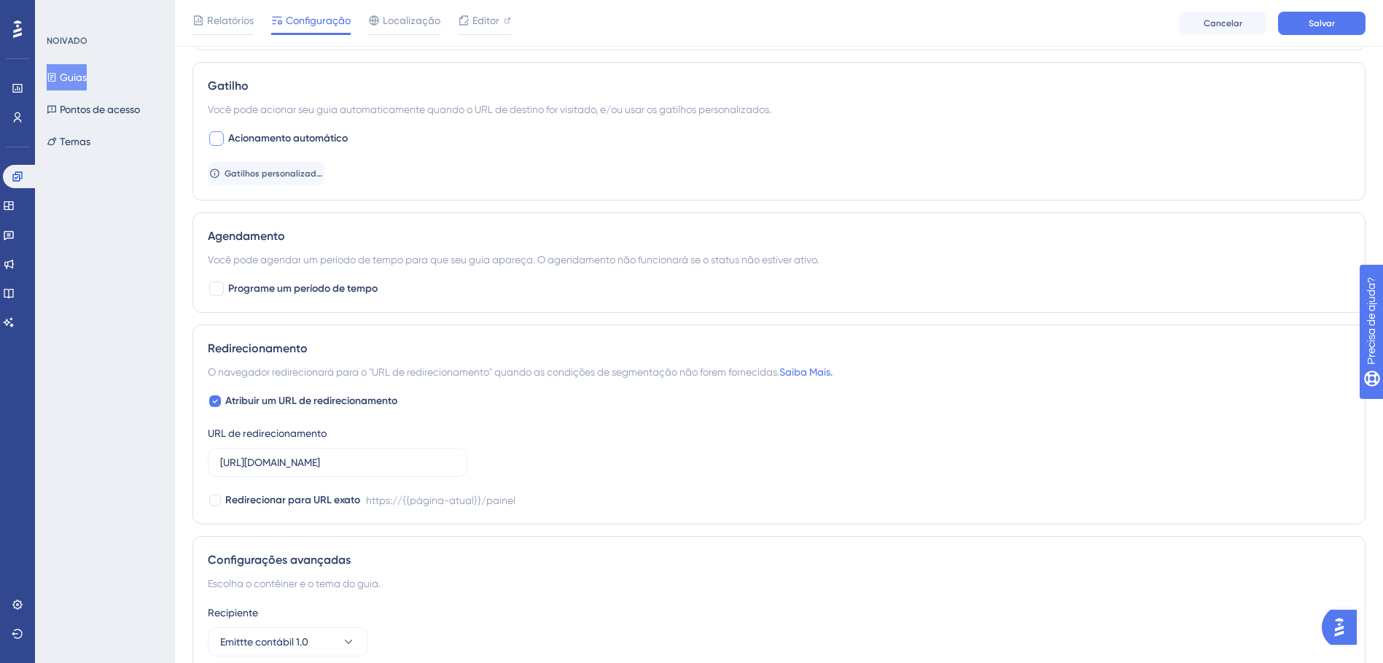
click at [285, 136] on span "Acionamento automático" at bounding box center [288, 139] width 120 height 18
checkbox input "true"
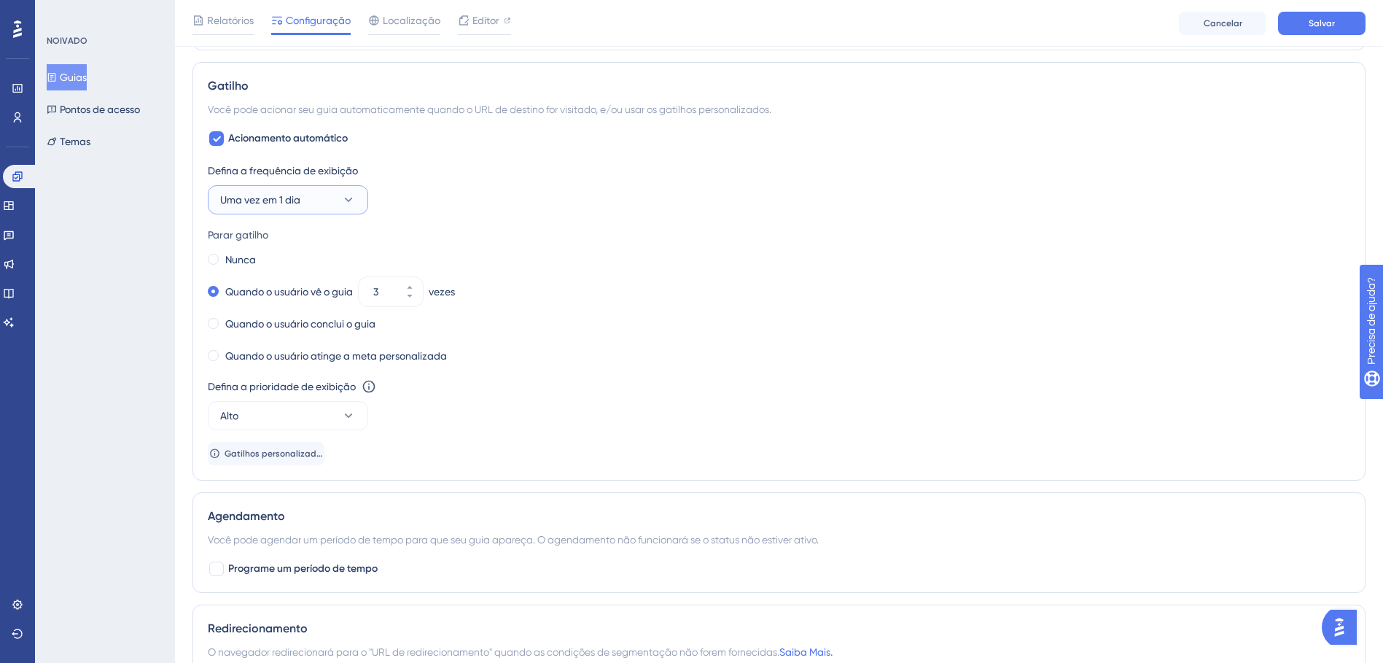
click at [332, 199] on button "Uma vez em 1 dia" at bounding box center [288, 199] width 160 height 29
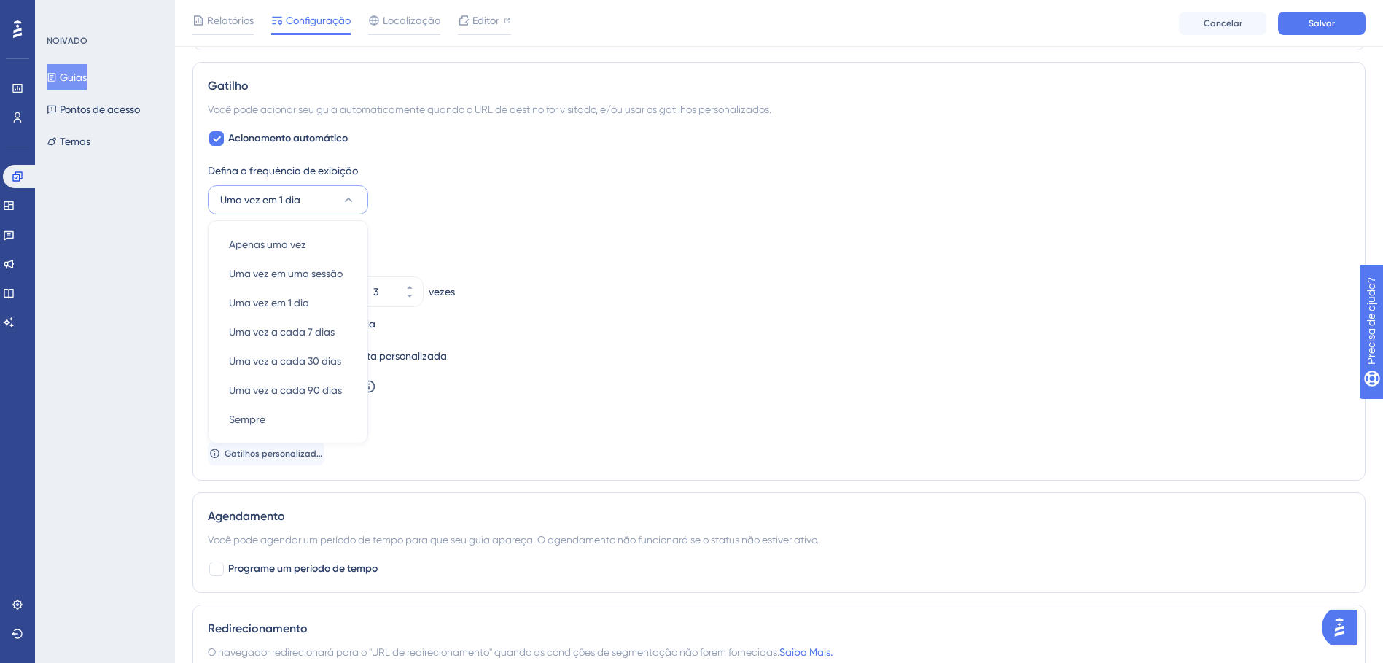
click at [143, 399] on div "NOIVADO Guias Pontos de acesso Temas" at bounding box center [105, 331] width 140 height 663
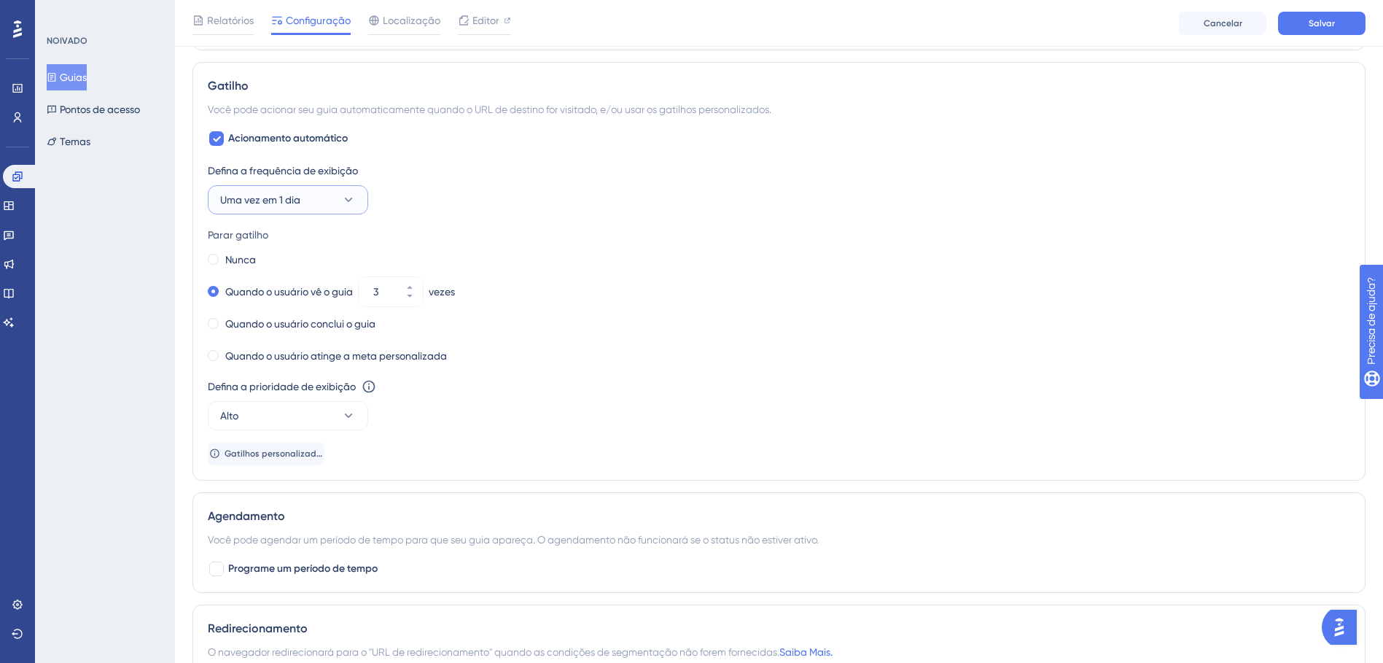
click at [322, 209] on button "Uma vez em 1 dia" at bounding box center [288, 199] width 160 height 29
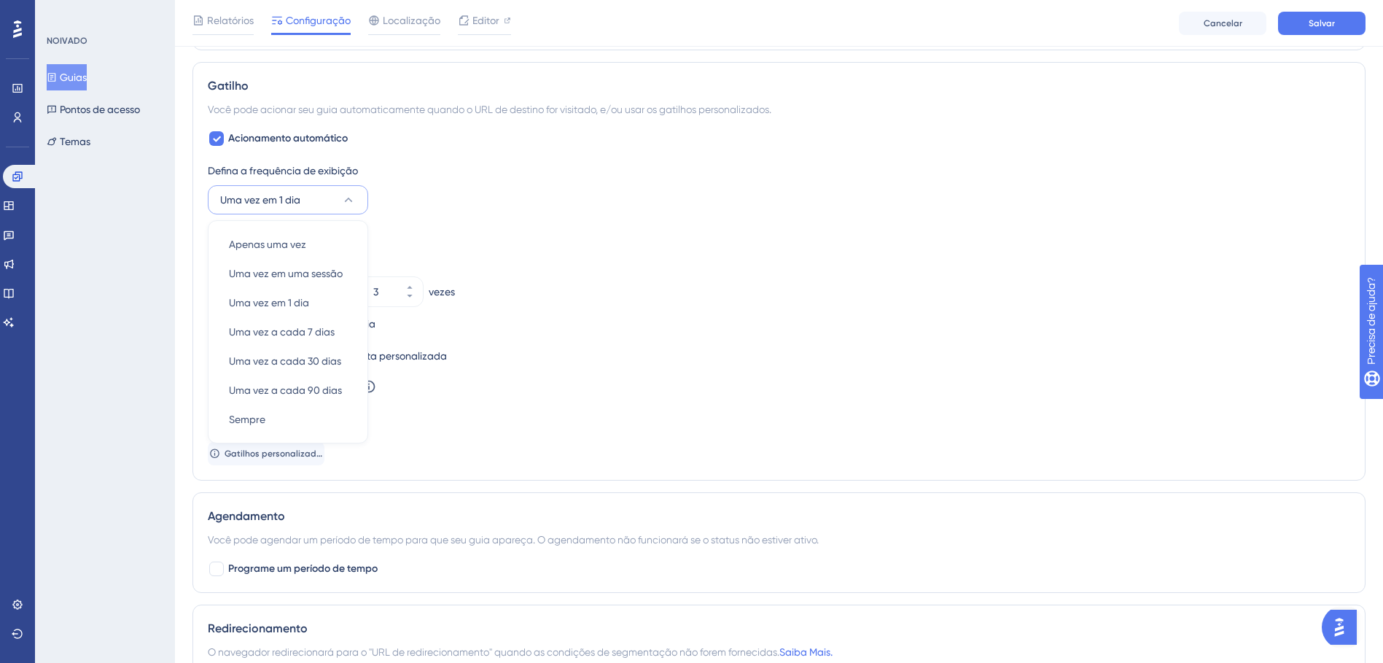
click at [140, 219] on div "NOIVADO Guias Pontos de acesso Temas" at bounding box center [105, 331] width 140 height 663
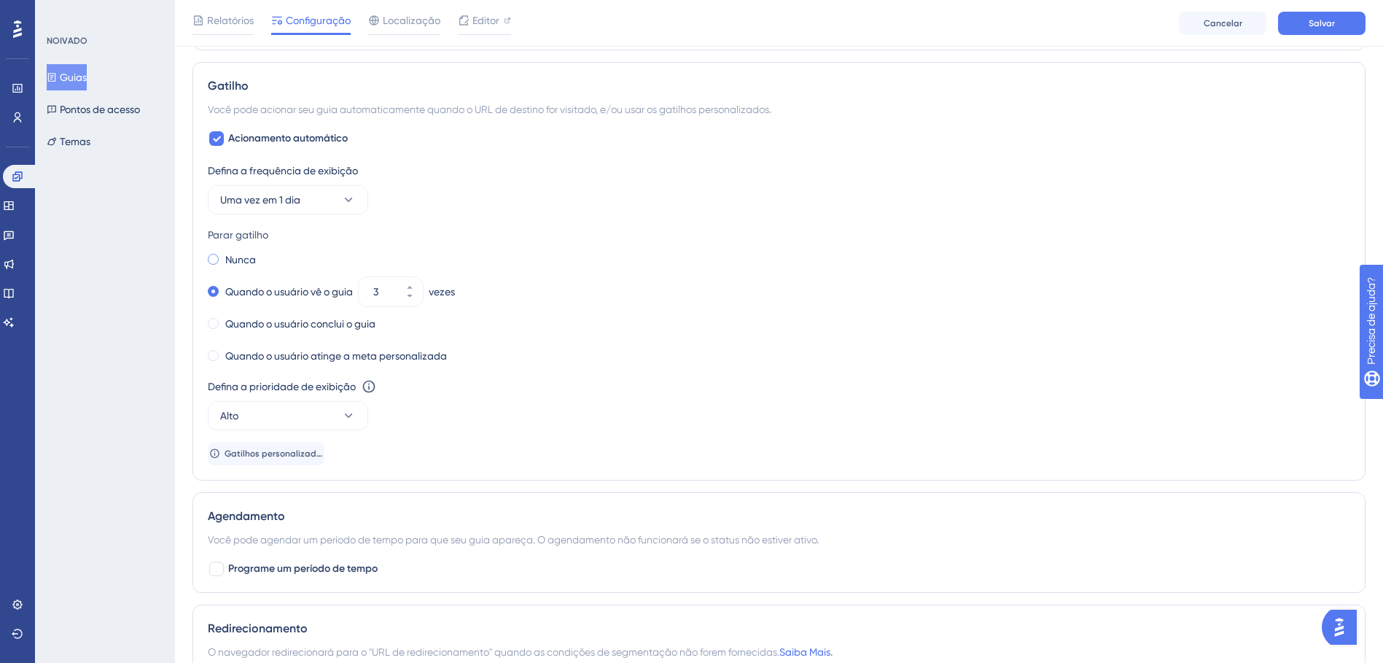
click at [214, 265] on div "Nunca" at bounding box center [232, 259] width 48 height 20
click at [322, 201] on button "Uma vez em 1 dia" at bounding box center [288, 199] width 160 height 29
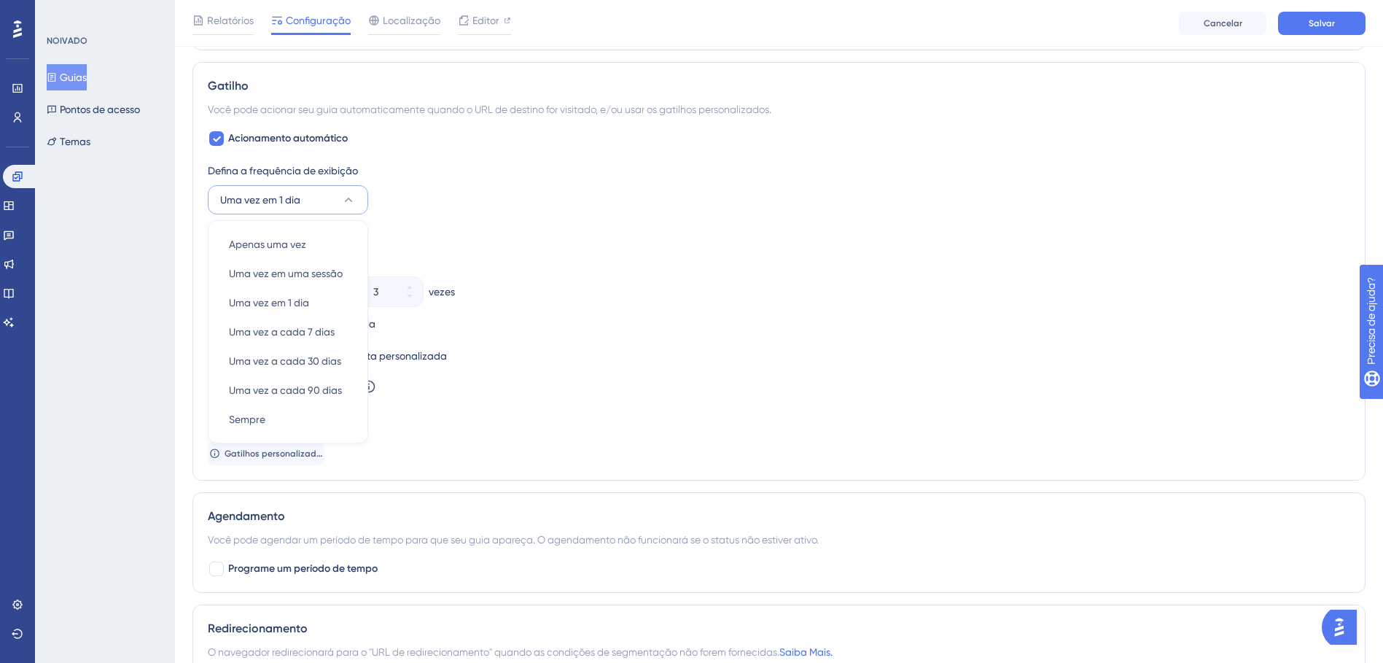
click at [104, 240] on div "NOIVADO Guias Pontos de acesso Temas" at bounding box center [105, 331] width 140 height 663
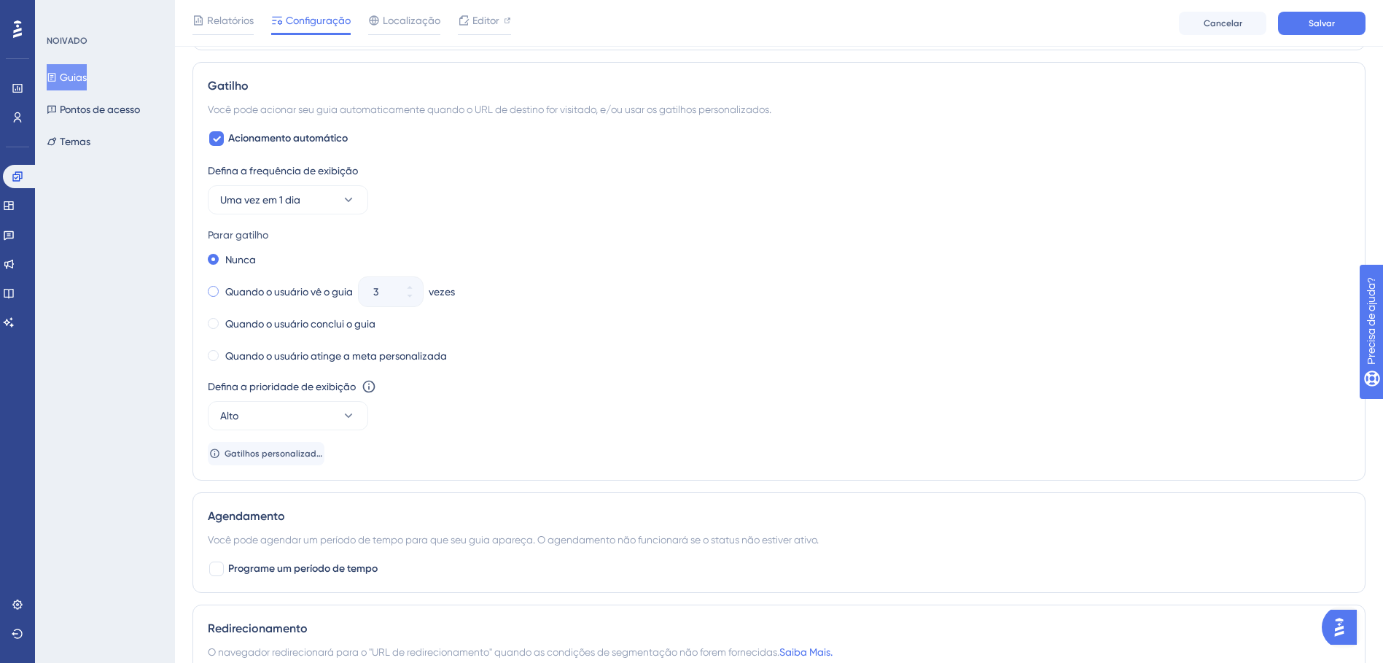
click at [212, 291] on span at bounding box center [213, 291] width 11 height 11
click at [223, 288] on input "radio" at bounding box center [223, 288] width 0 height 0
click at [332, 201] on button "Uma vez em 1 dia" at bounding box center [288, 199] width 160 height 29
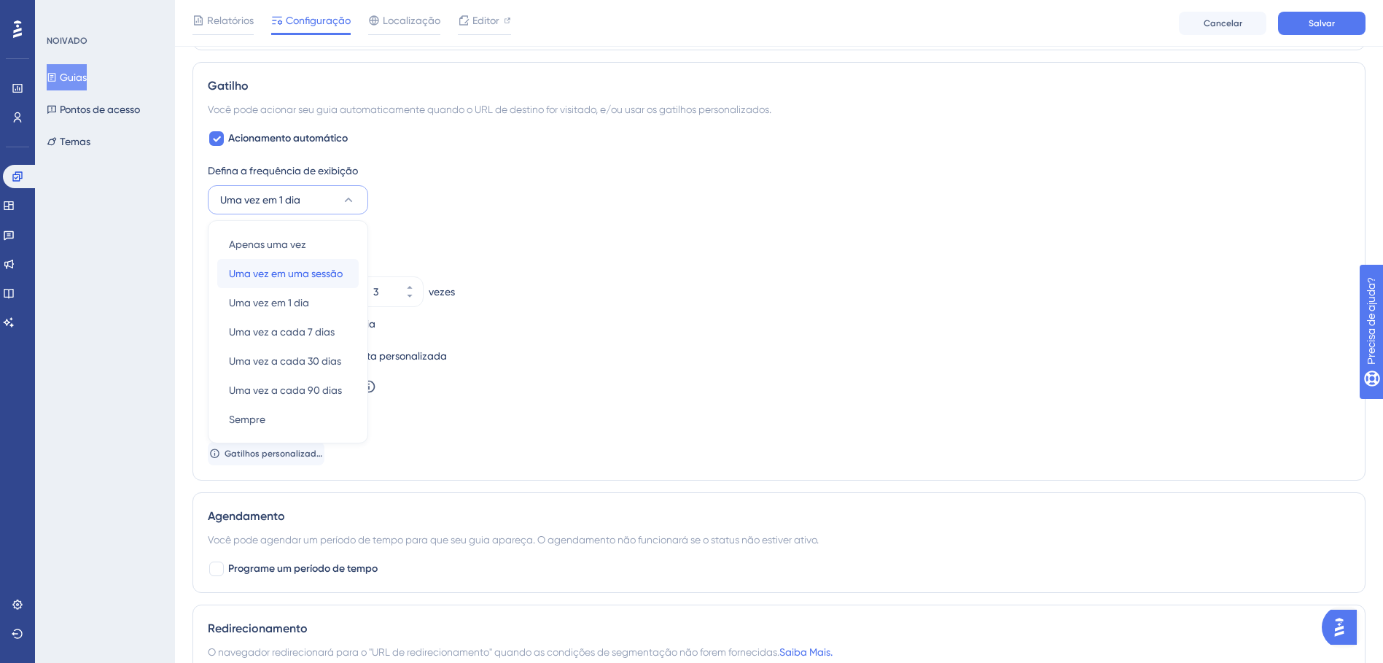
click at [303, 275] on span "Uma vez em uma sessão" at bounding box center [286, 274] width 114 height 18
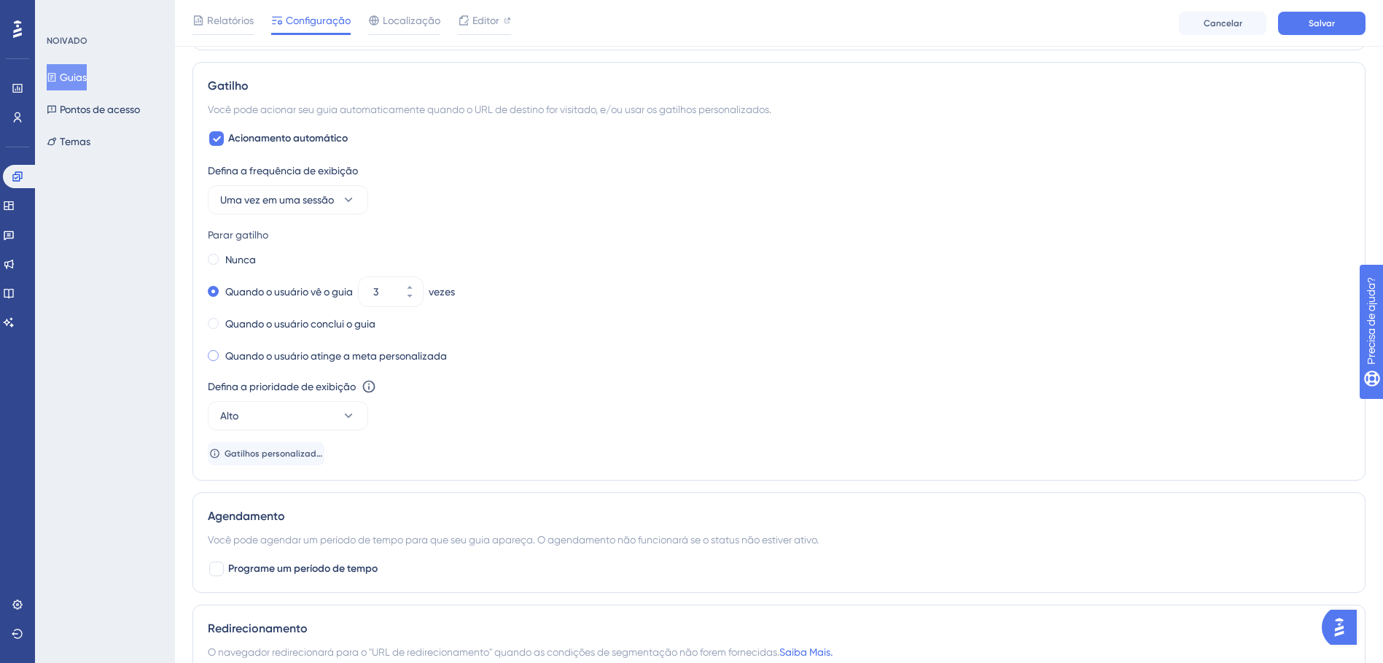
click at [349, 357] on label "Quando o usuário atinge a meta personalizada" at bounding box center [336, 356] width 222 height 18
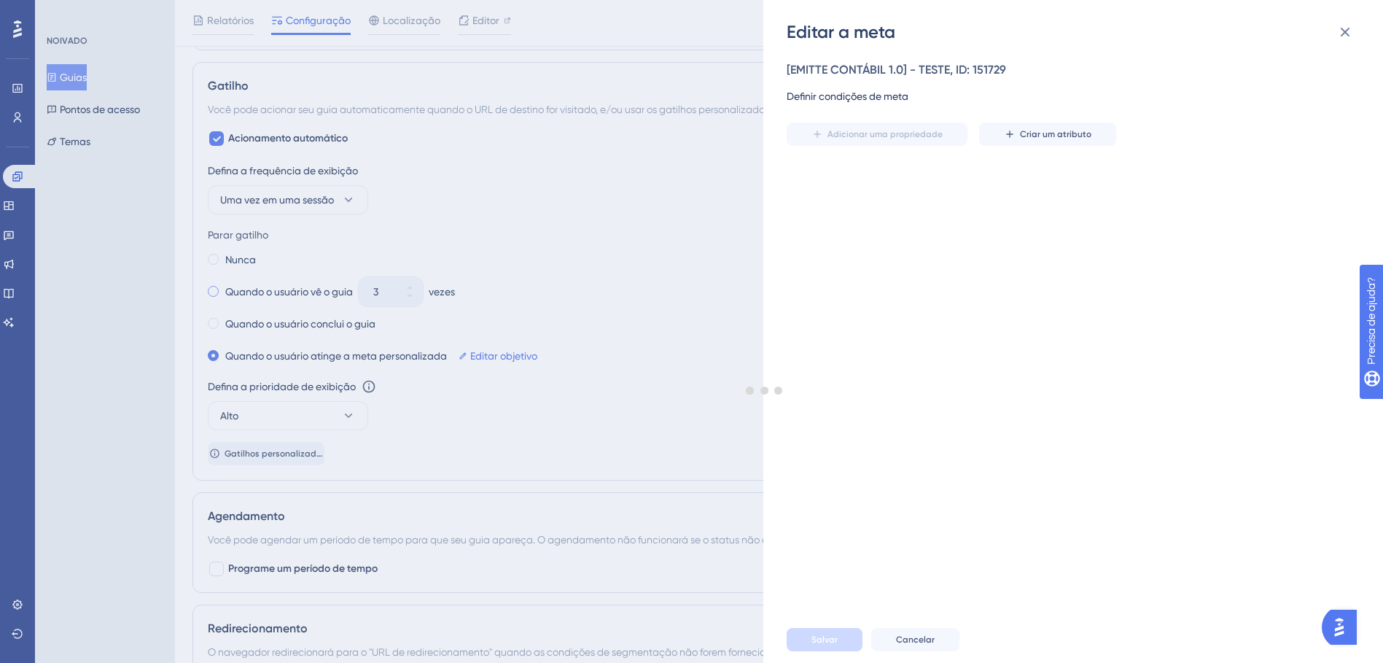
click at [272, 294] on div "Editar a meta [EMITTE CONTÁBIL 1.0] - TESTE, ID: 151729 Definir condições de me…" at bounding box center [691, 331] width 1383 height 663
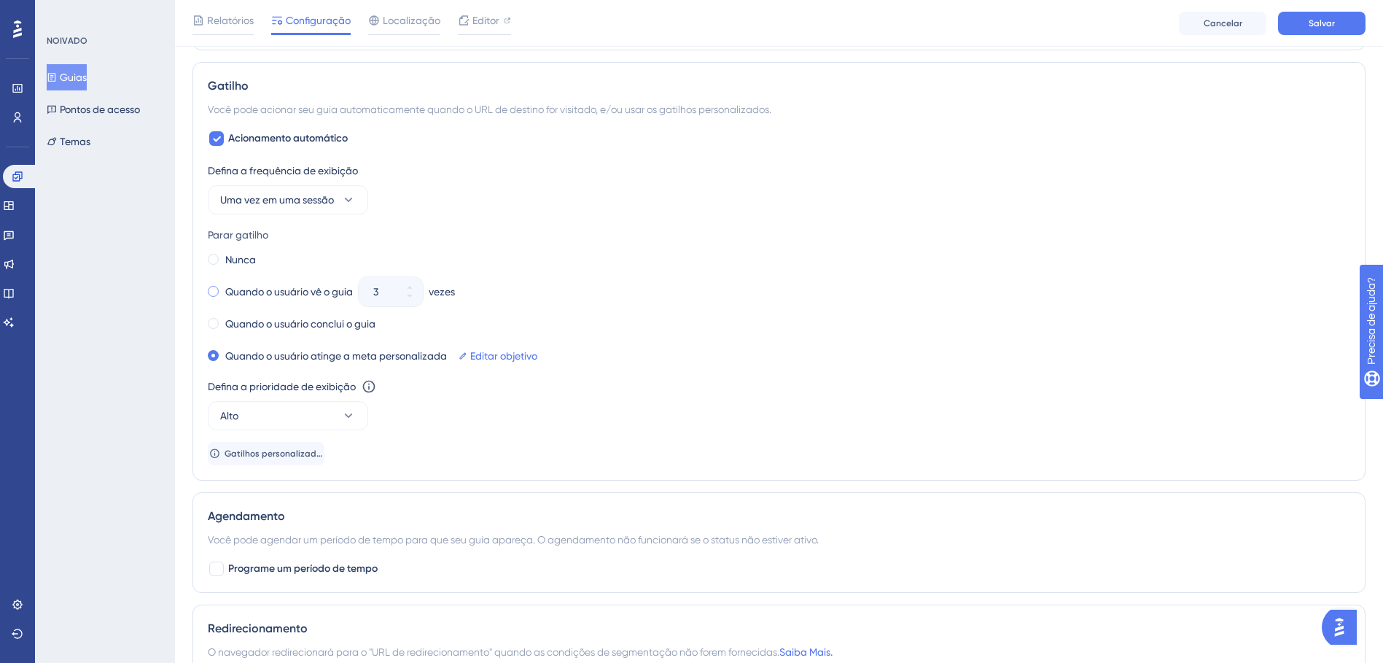
click at [244, 292] on label "Quando o usuário vê o guia" at bounding box center [289, 292] width 128 height 18
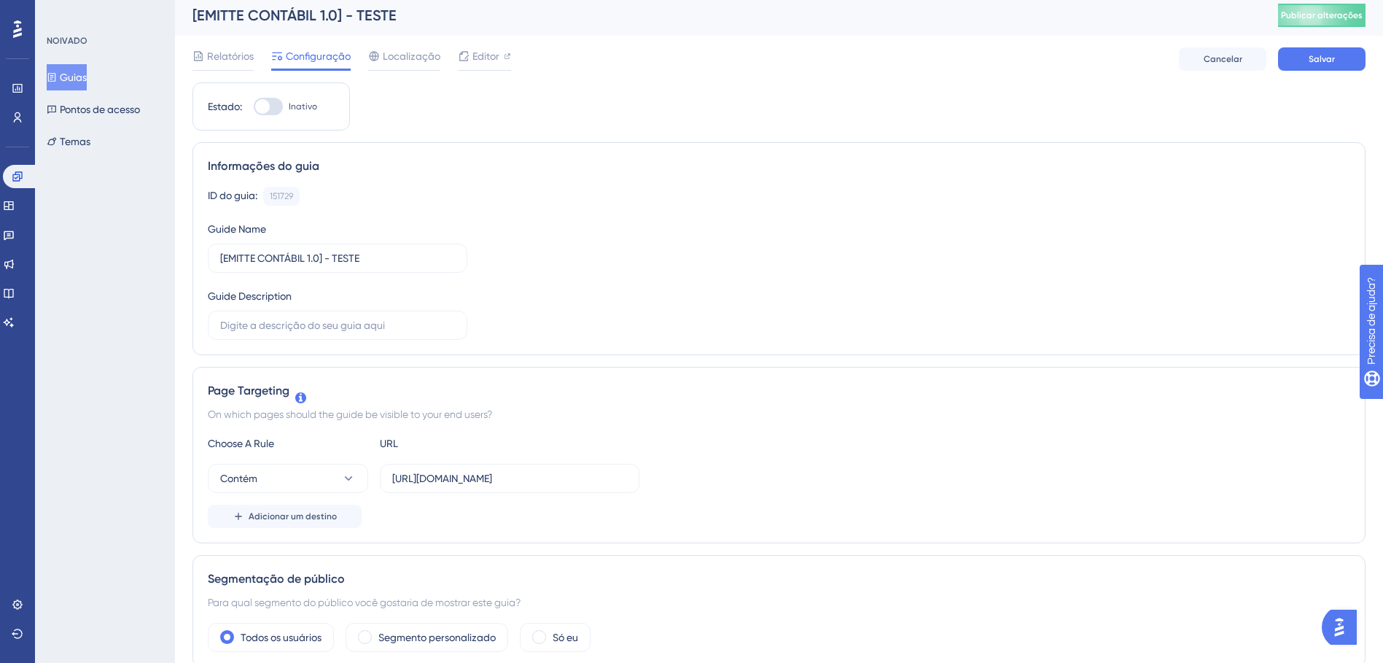
scroll to position [0, 0]
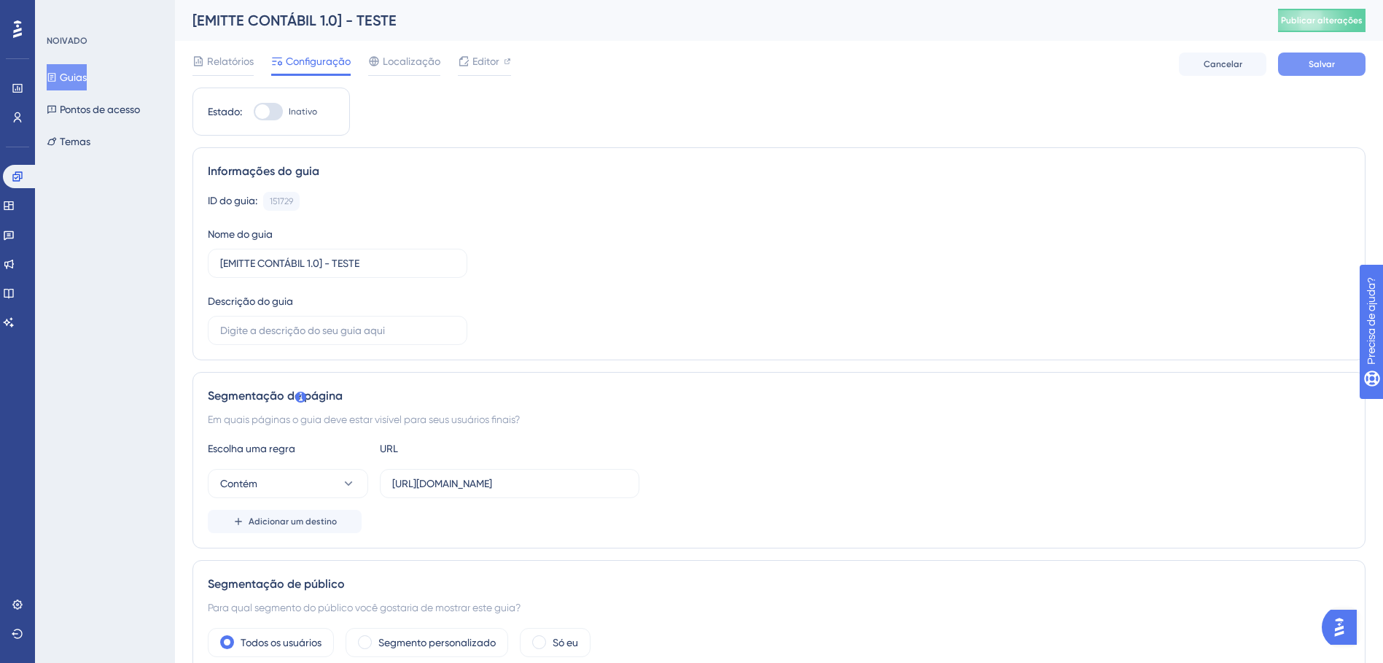
click at [927, 65] on button "Salvar" at bounding box center [1322, 64] width 88 height 23
